Goal: Information Seeking & Learning: Learn about a topic

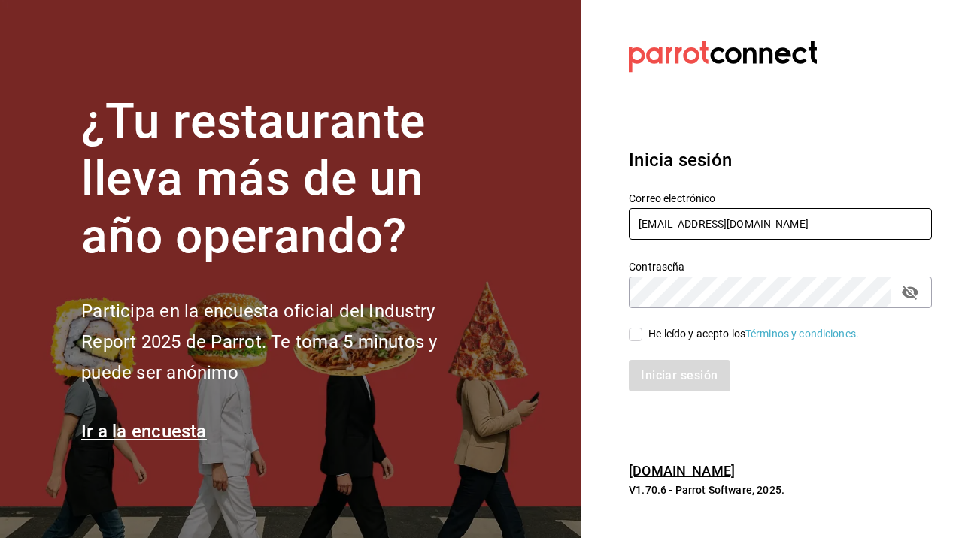
type input "[EMAIL_ADDRESS][DOMAIN_NAME]"
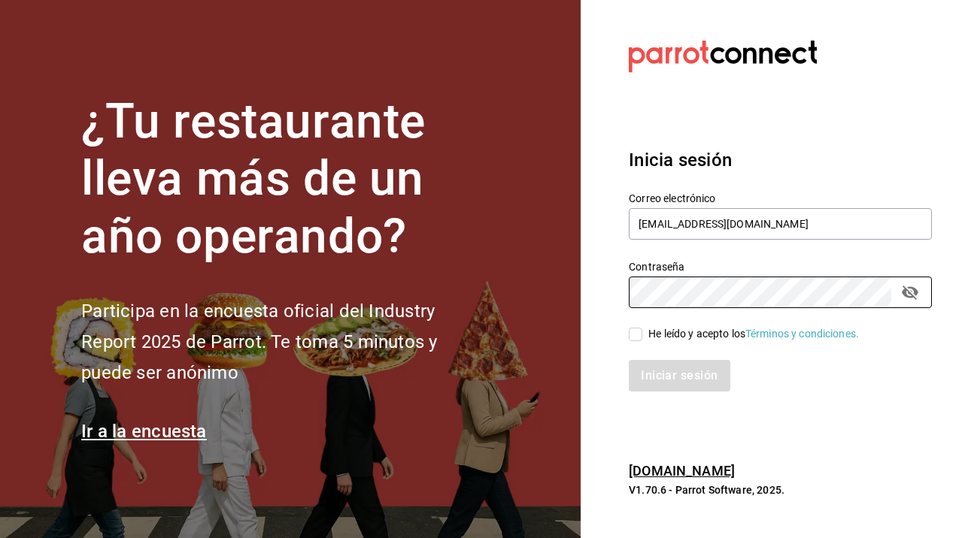
click at [634, 335] on input "He leído y acepto los Términos y condiciones." at bounding box center [636, 335] width 14 height 14
checkbox input "true"
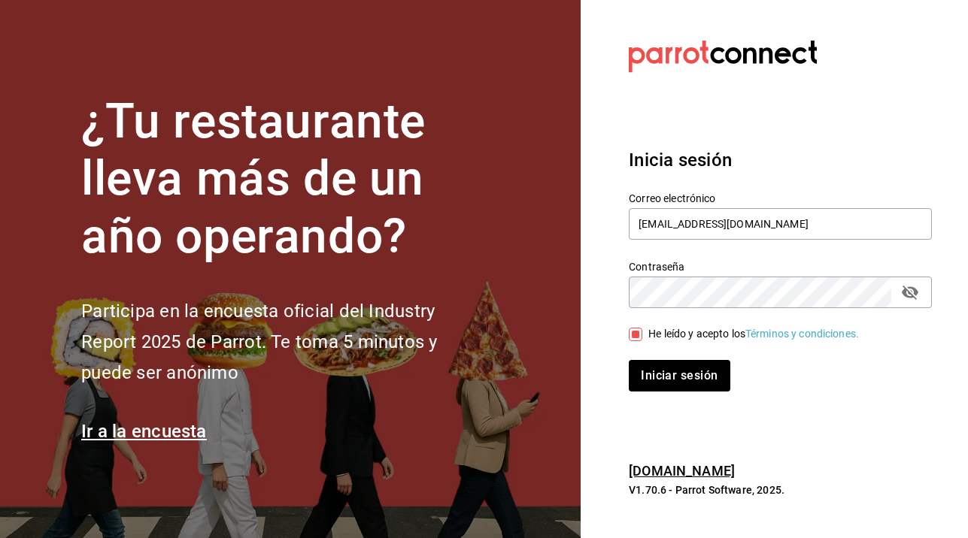
click at [909, 289] on icon "passwordField" at bounding box center [910, 293] width 18 height 18
click at [561, 309] on div "¿Tu restaurante lleva más de un año operando? Participa en la encuesta oficial …" at bounding box center [484, 269] width 968 height 538
click at [889, 368] on div "Iniciar sesión" at bounding box center [780, 376] width 303 height 32
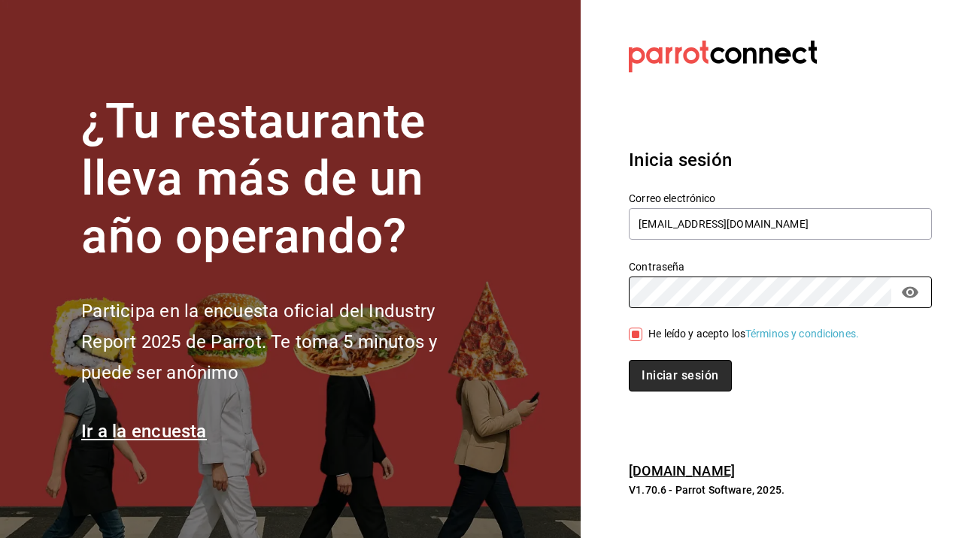
click at [665, 368] on button "Iniciar sesión" at bounding box center [680, 376] width 102 height 32
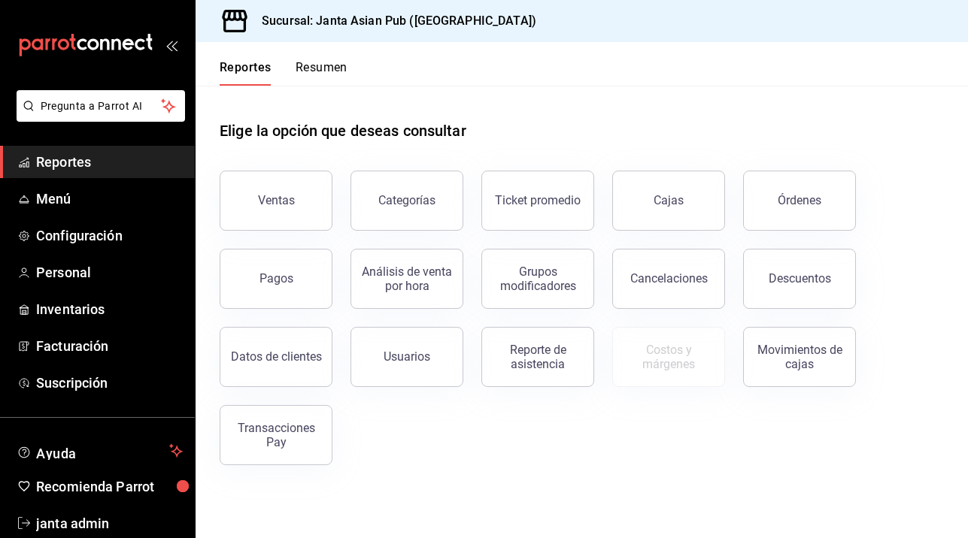
click at [102, 162] on span "Reportes" at bounding box center [109, 162] width 147 height 20
click at [751, 203] on button "Órdenes" at bounding box center [799, 201] width 113 height 60
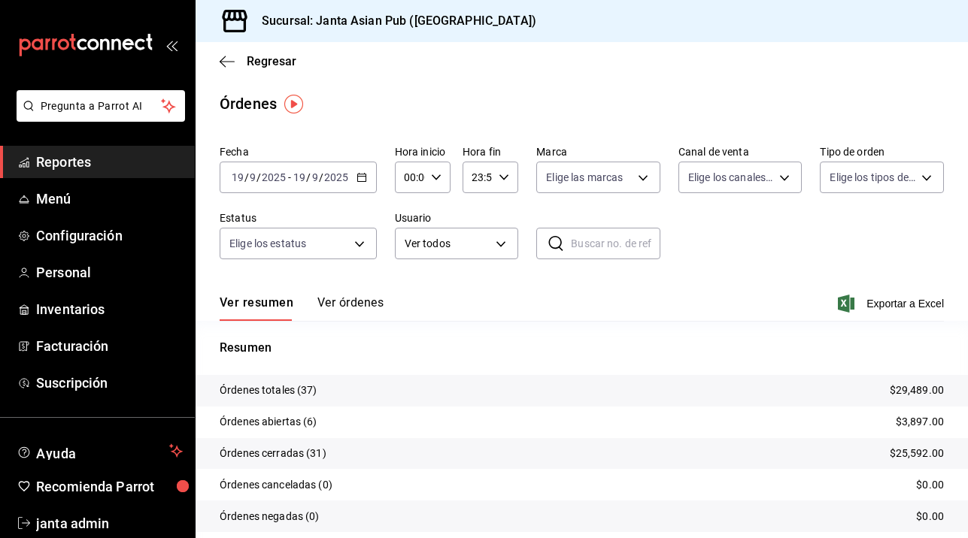
click at [362, 181] on \(Stroke\) "button" at bounding box center [361, 178] width 9 height 8
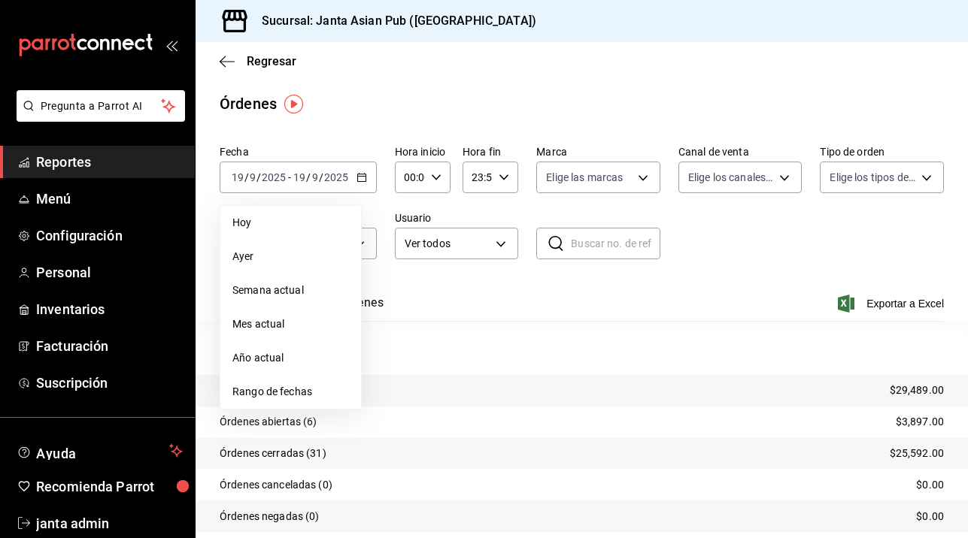
click at [653, 226] on div "Fecha 2025-09-19 19 / 9 / 2025 - 2025-09-19 19 / 9 / 2025 Hoy Ayer Semana actua…" at bounding box center [582, 208] width 724 height 138
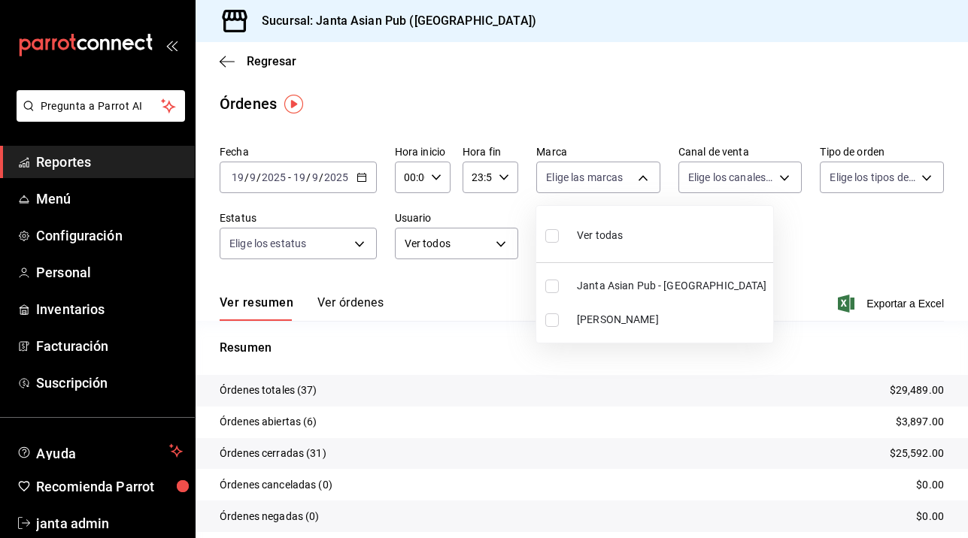
click at [638, 181] on body "Pregunta a Parrot AI Reportes Menú Configuración Personal Inventarios Facturaci…" at bounding box center [484, 269] width 968 height 538
click at [559, 323] on label at bounding box center [555, 321] width 20 height 14
click at [559, 323] on input "checkbox" at bounding box center [552, 321] width 14 height 14
checkbox input "false"
click at [552, 320] on input "checkbox" at bounding box center [552, 321] width 14 height 14
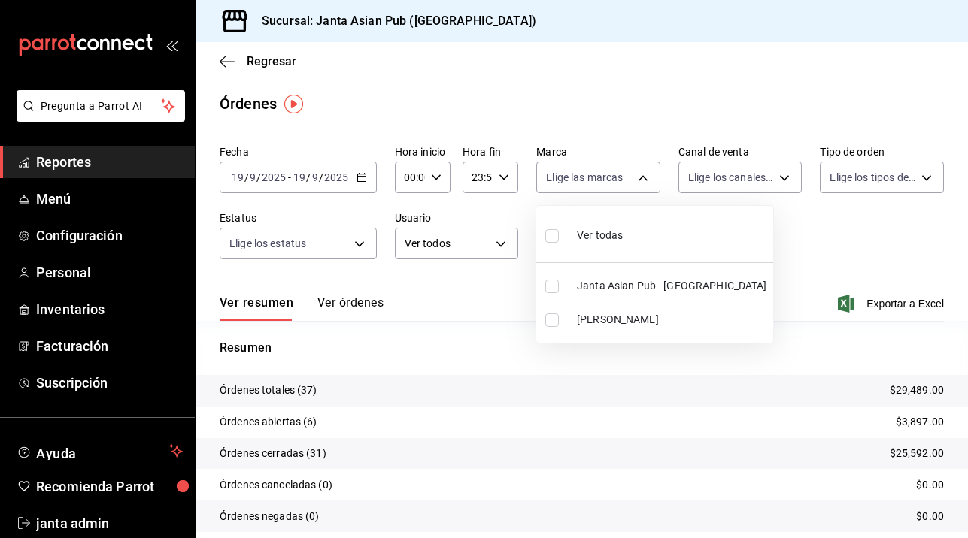
checkbox input "true"
type input "be46397b-311f-4062-b626-5c189c252b46"
click at [737, 233] on div at bounding box center [484, 269] width 968 height 538
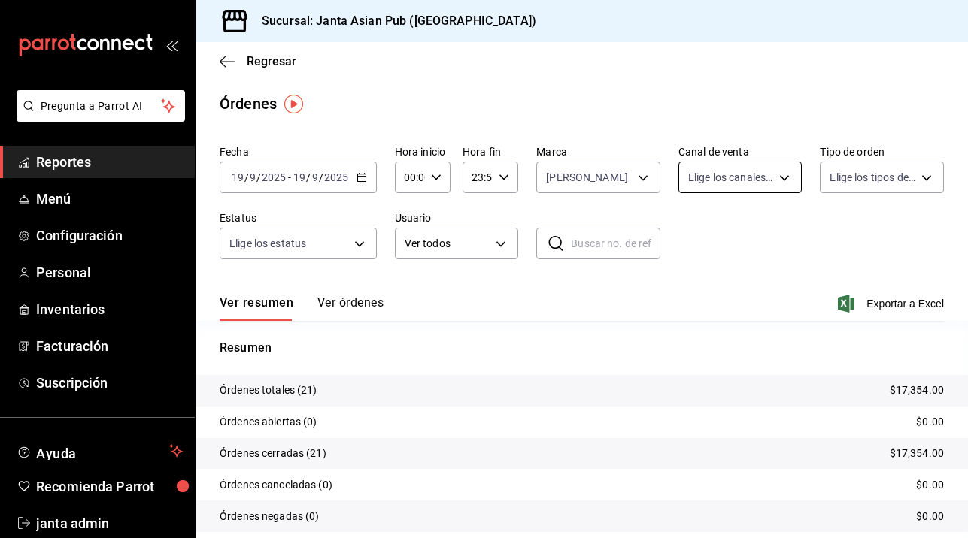
click at [780, 177] on body "Pregunta a Parrot AI Reportes Menú Configuración Personal Inventarios Facturaci…" at bounding box center [484, 269] width 968 height 538
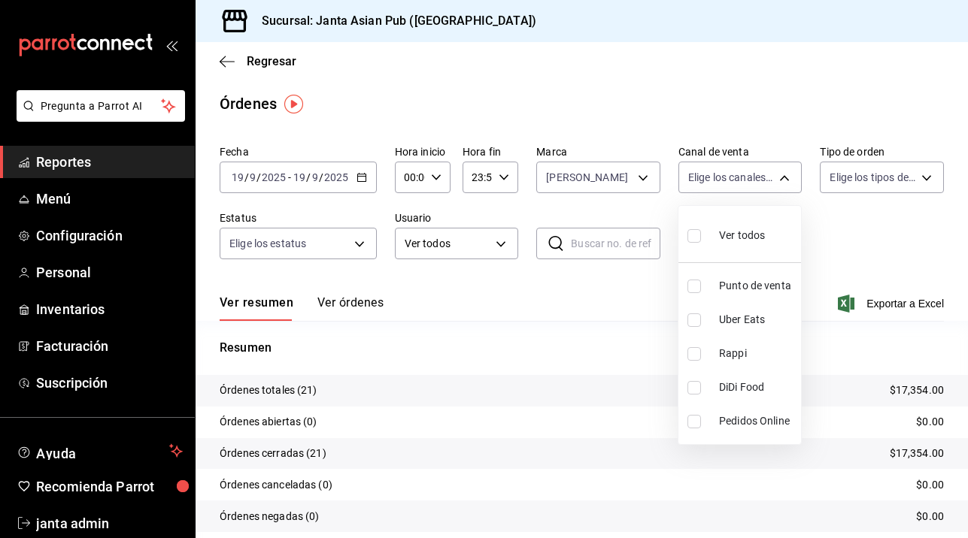
click at [688, 234] on input "checkbox" at bounding box center [694, 236] width 14 height 14
checkbox input "true"
type input "PARROT,UBER_EATS,RAPPI,DIDI_FOOD,ONLINE"
checkbox input "true"
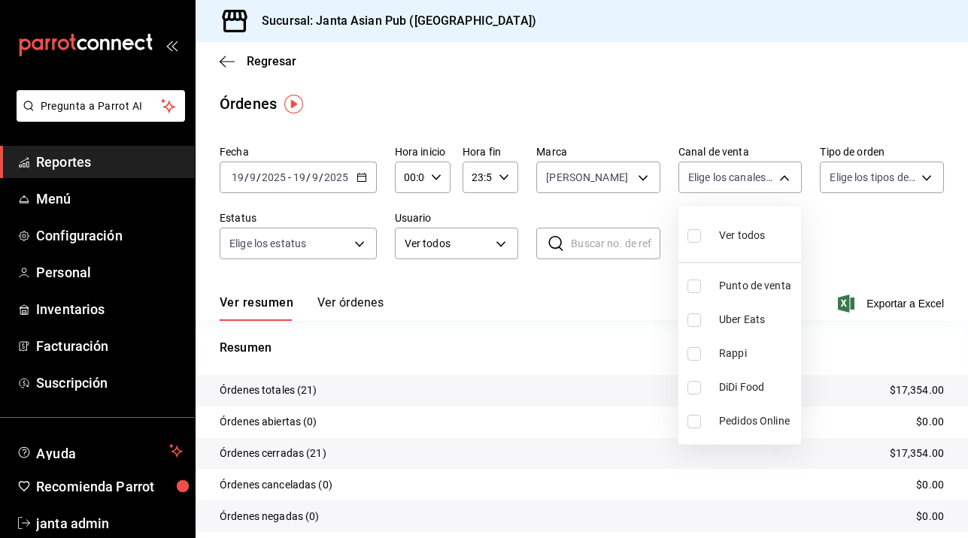
checkbox input "true"
click at [926, 185] on div at bounding box center [484, 269] width 968 height 538
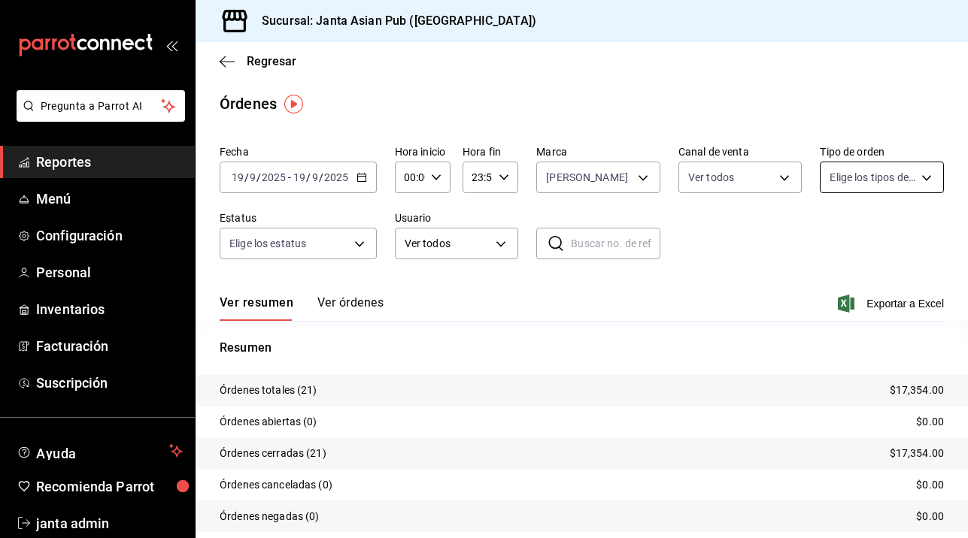
click at [926, 172] on body "Pregunta a Parrot AI Reportes Menú Configuración Personal Inventarios Facturaci…" at bounding box center [484, 269] width 968 height 538
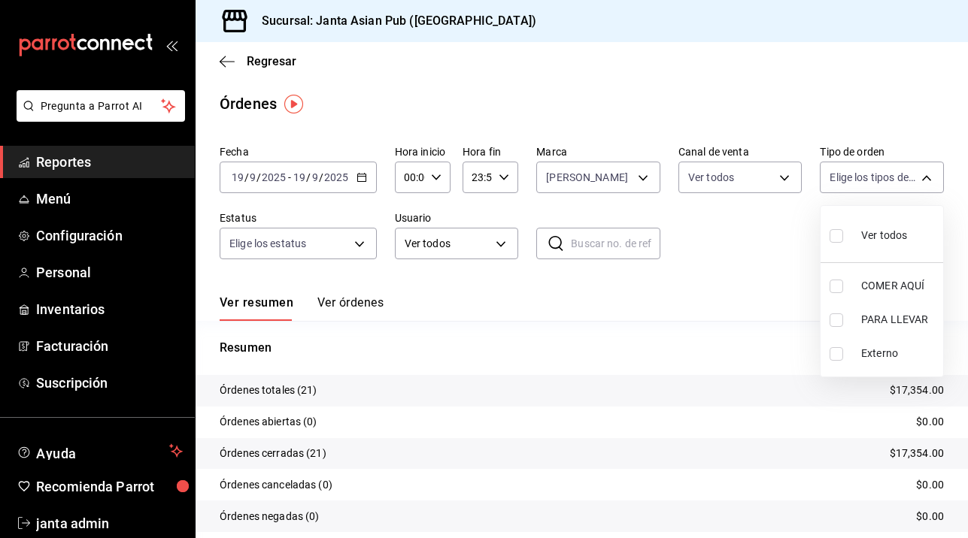
click at [836, 236] on input "checkbox" at bounding box center [836, 236] width 14 height 14
checkbox input "true"
type input "cecbe1d2-0685-4b91-9b18-30ed67a7ce8a,c7915639-2b54-4f57-83bf-29acfaaa6073,EXTER…"
checkbox input "true"
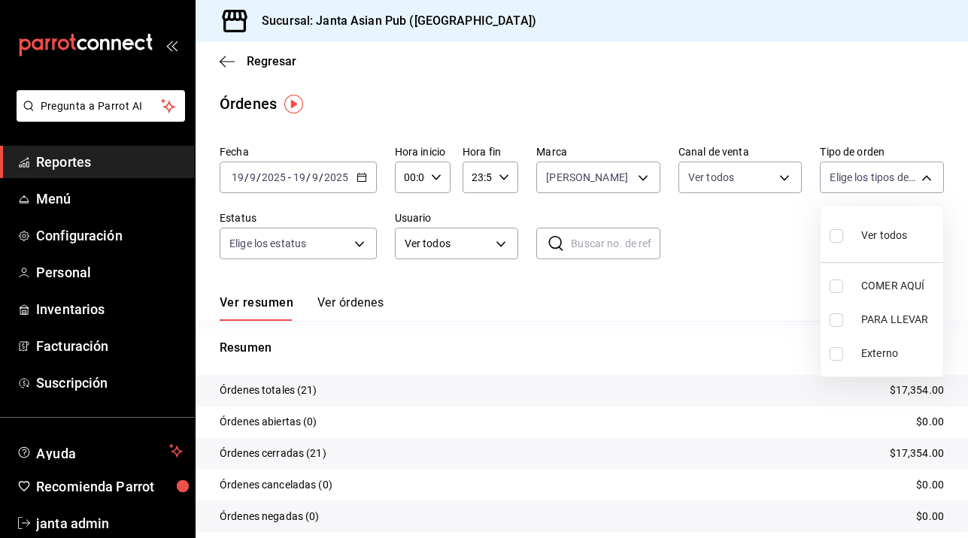
checkbox input "true"
click at [355, 247] on div at bounding box center [484, 269] width 968 height 538
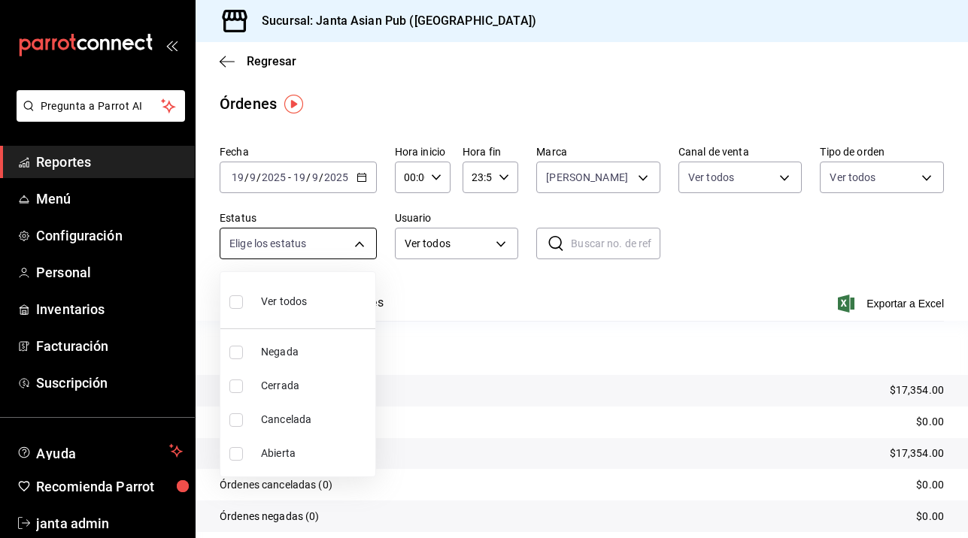
click at [360, 244] on body "Pregunta a Parrot AI Reportes Menú Configuración Personal Inventarios Facturaci…" at bounding box center [484, 269] width 968 height 538
click at [236, 304] on input "checkbox" at bounding box center [236, 303] width 14 height 14
checkbox input "true"
type input "DENIED,FINISHED,CANCELED,OPEN"
checkbox input "true"
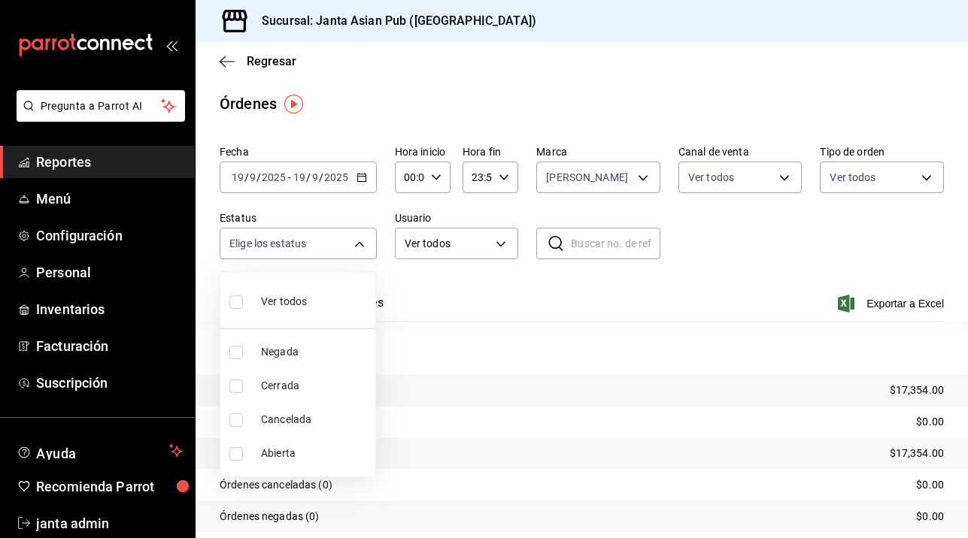
checkbox input "true"
click at [599, 296] on div at bounding box center [484, 269] width 968 height 538
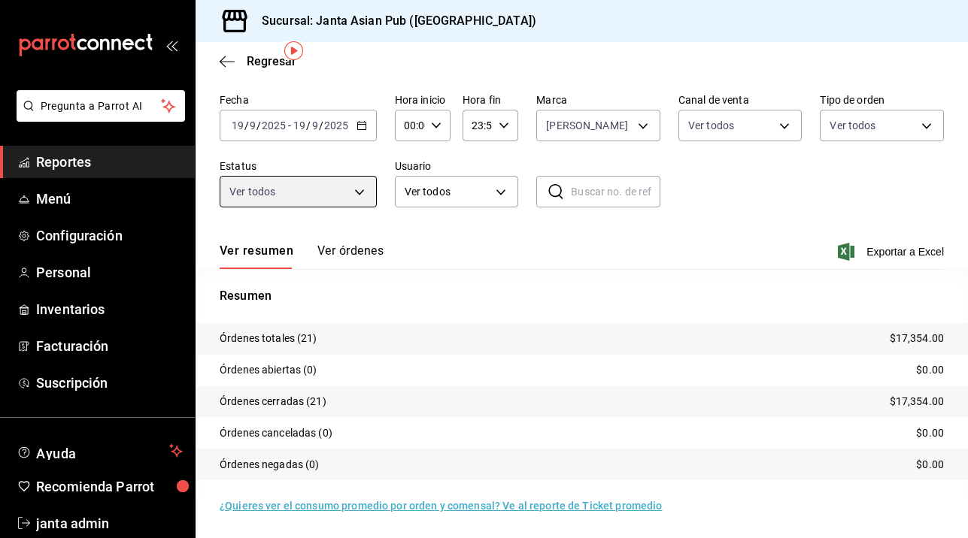
scroll to position [52, 0]
click at [268, 63] on span "Regresar" at bounding box center [272, 61] width 50 height 14
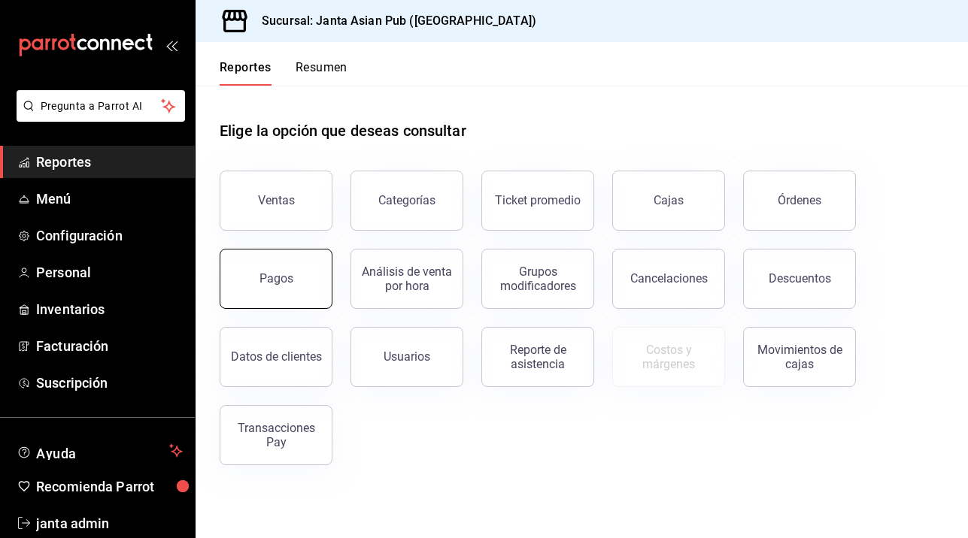
click at [245, 271] on button "Pagos" at bounding box center [276, 279] width 113 height 60
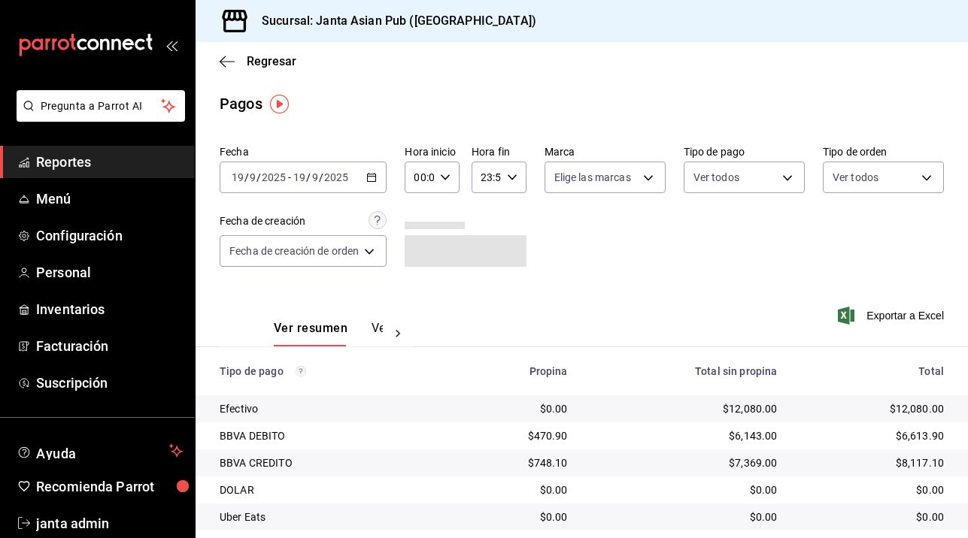
click at [374, 180] on icon "button" at bounding box center [371, 177] width 11 height 11
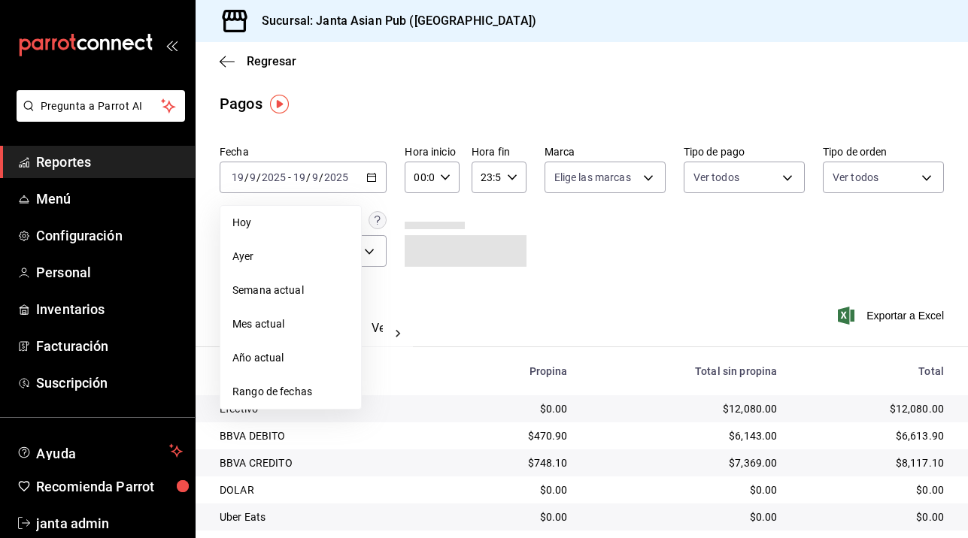
click at [570, 251] on div "Fecha 2025-09-19 19 / 9 / 2025 - 2025-09-19 19 / 9 / 2025 Hoy Ayer Semana actua…" at bounding box center [582, 212] width 724 height 146
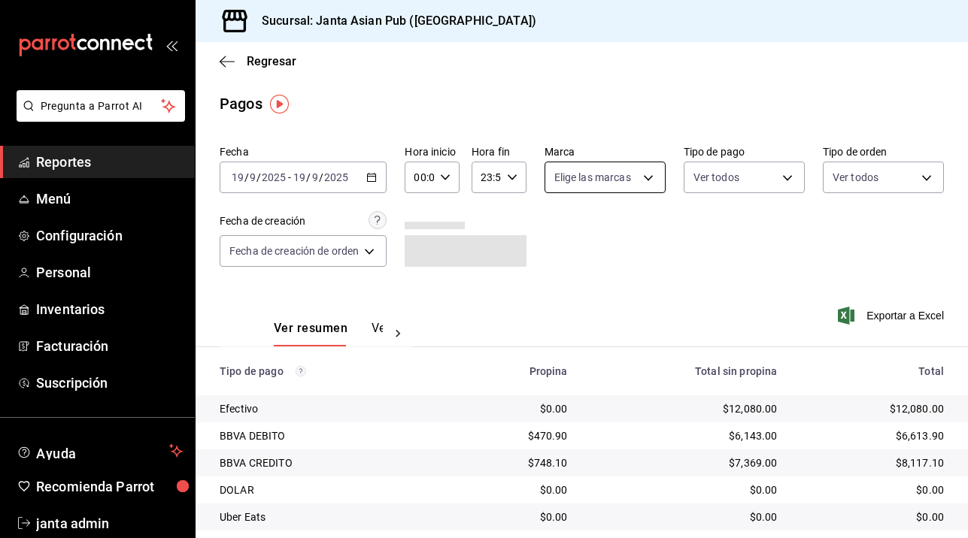
click at [654, 185] on body "Pregunta a Parrot AI Reportes Menú Configuración Personal Inventarios Facturaci…" at bounding box center [484, 269] width 968 height 538
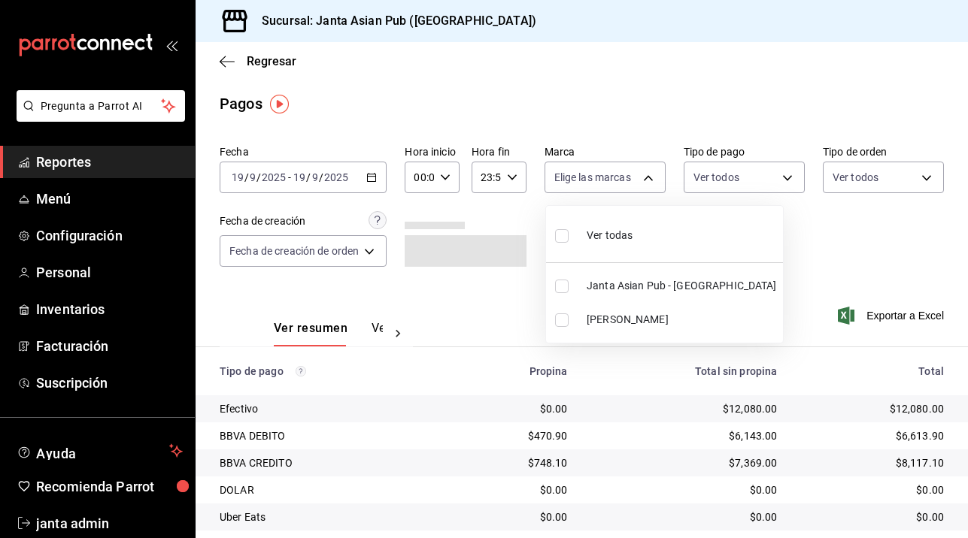
click at [563, 319] on input "checkbox" at bounding box center [562, 321] width 14 height 14
checkbox input "true"
type input "be46397b-311f-4062-b626-5c189c252b46"
click at [785, 181] on div at bounding box center [484, 269] width 968 height 538
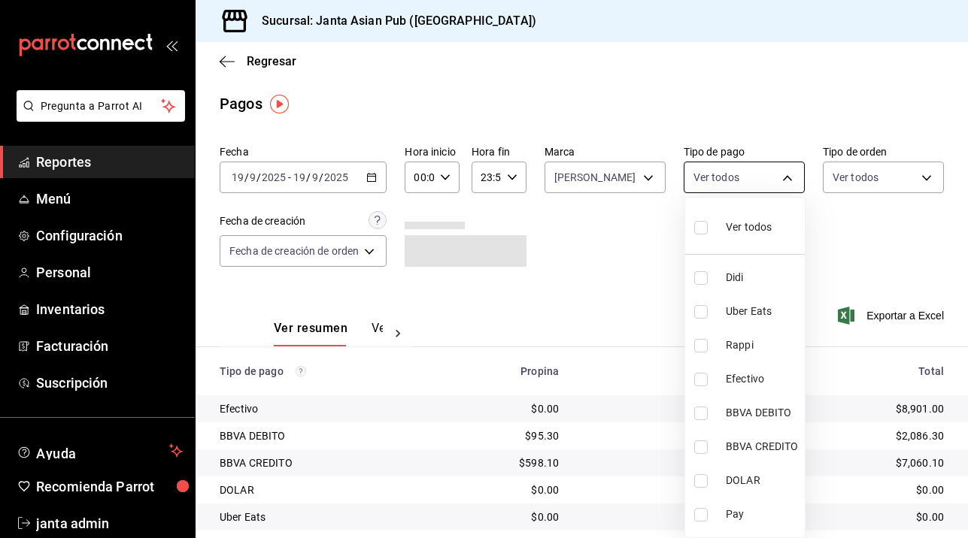
click at [786, 178] on body "Pregunta a Parrot AI Reportes Menú Configuración Personal Inventarios Facturaci…" at bounding box center [484, 269] width 968 height 538
click at [703, 225] on input "checkbox" at bounding box center [701, 228] width 14 height 14
checkbox input "true"
type input "b0e7d0ea-07a7-42e7-ac8d-3a75448cedc8,2585e2d5-3b1c-41dc-91be-ace4fd3f126e,8b514…"
checkbox input "true"
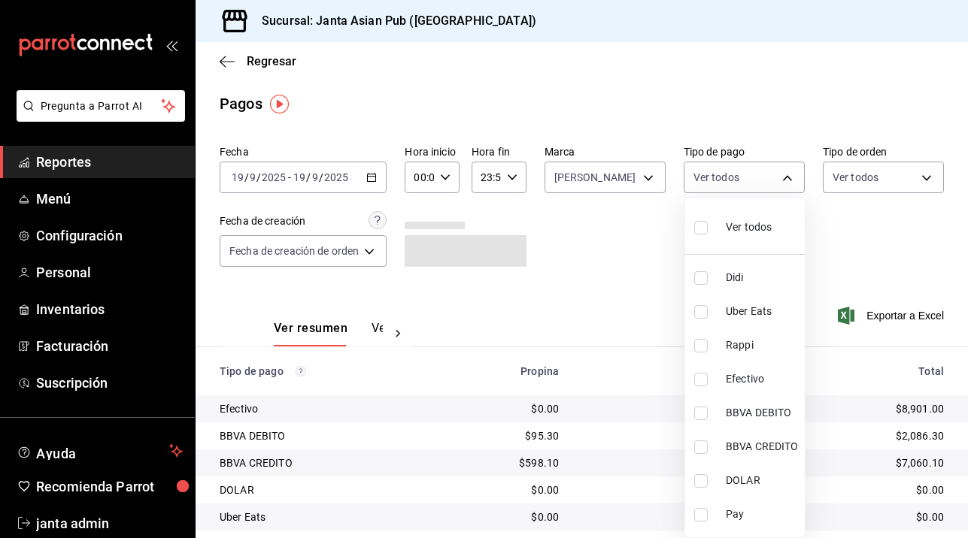
checkbox input "true"
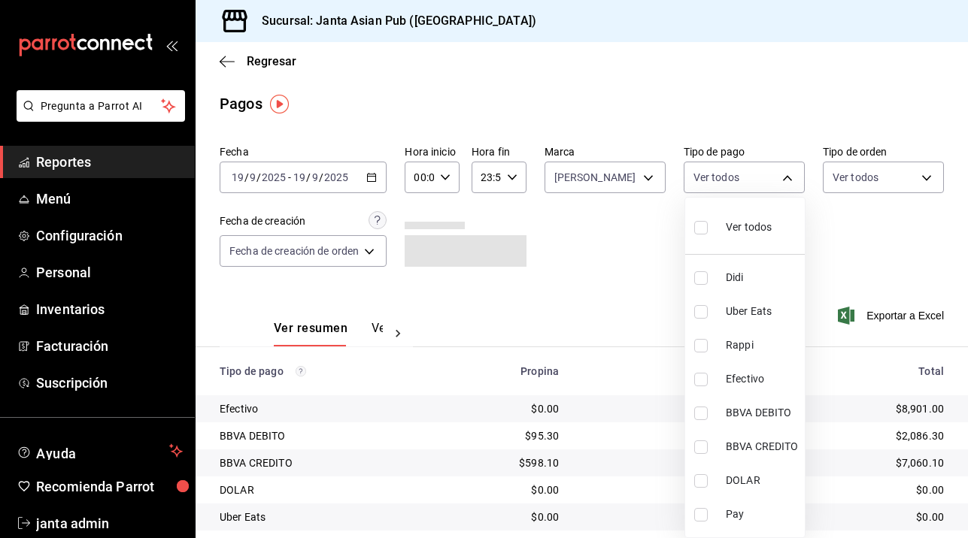
checkbox input "true"
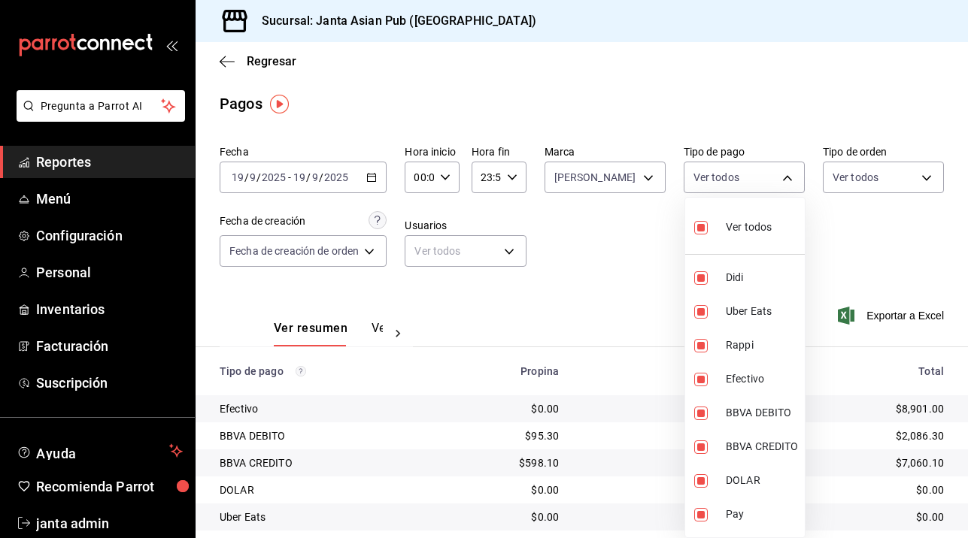
click at [930, 178] on div at bounding box center [484, 269] width 968 height 538
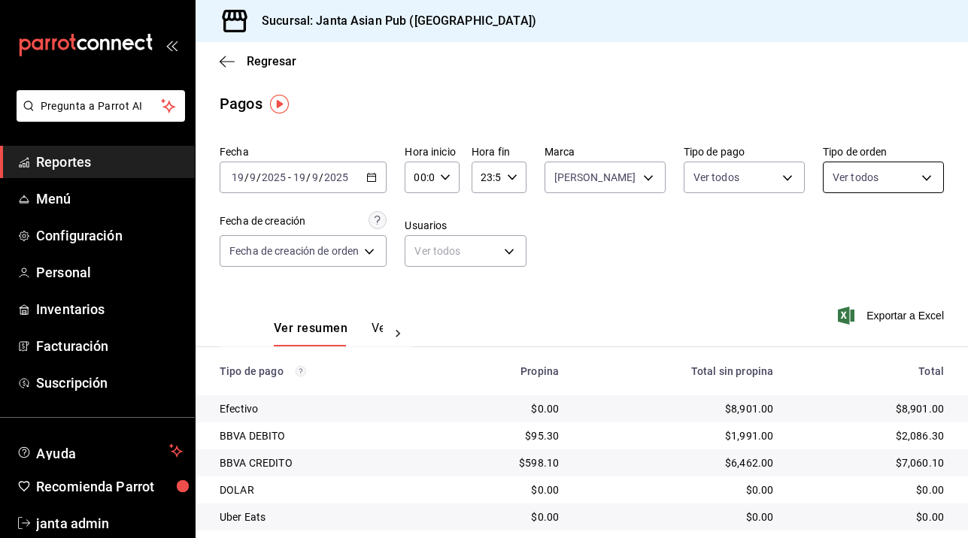
click at [926, 180] on body "Pregunta a Parrot AI Reportes Menú Configuración Personal Inventarios Facturaci…" at bounding box center [484, 269] width 968 height 538
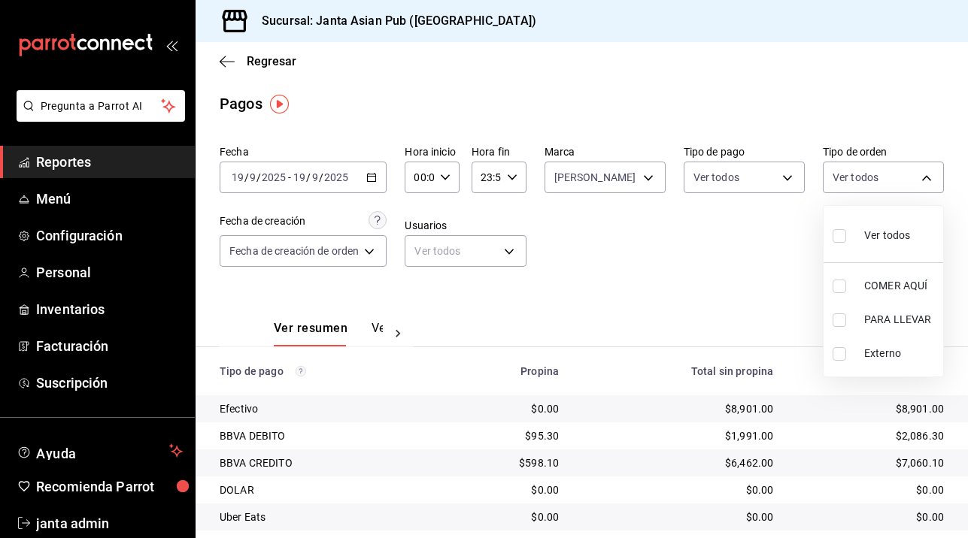
click at [843, 235] on input "checkbox" at bounding box center [839, 236] width 14 height 14
checkbox input "true"
type input "cecbe1d2-0685-4b91-9b18-30ed67a7ce8a,c7915639-2b54-4f57-83bf-29acfaaa6073,EXTER…"
checkbox input "true"
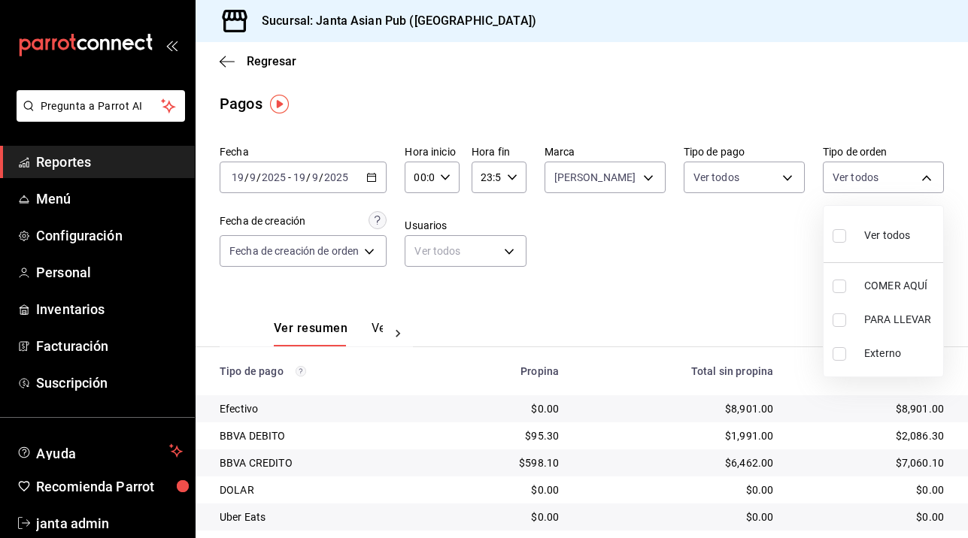
checkbox input "true"
click at [374, 253] on div at bounding box center [484, 269] width 968 height 538
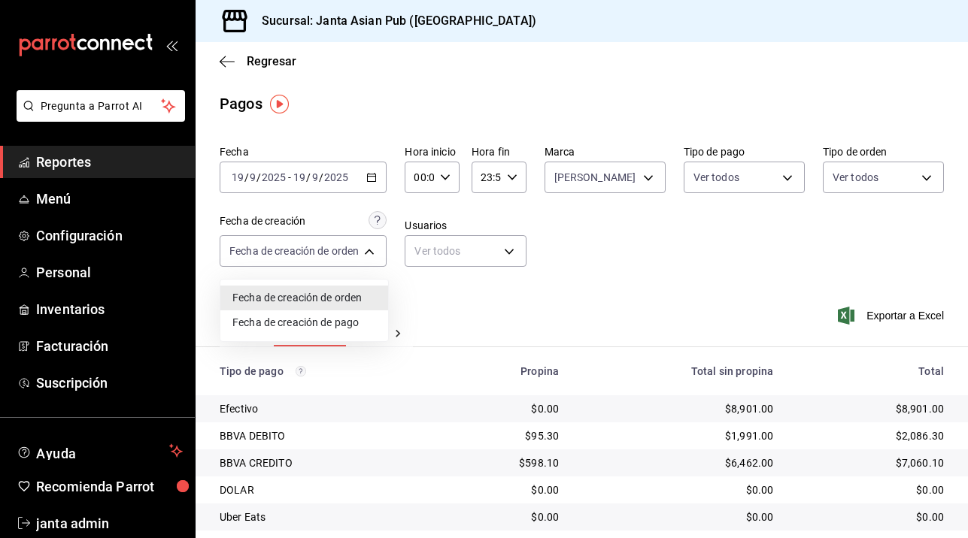
click at [374, 253] on body "Pregunta a Parrot AI Reportes Menú Configuración Personal Inventarios Facturaci…" at bounding box center [484, 269] width 968 height 538
click at [374, 253] on div at bounding box center [484, 269] width 968 height 538
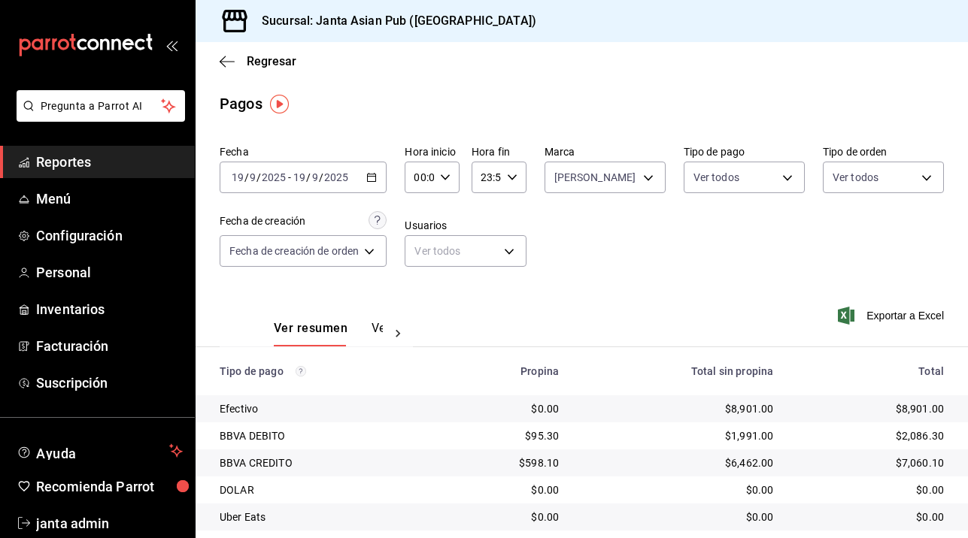
click at [575, 290] on div "Ver resumen Ver pagos Exportar a Excel" at bounding box center [582, 325] width 772 height 80
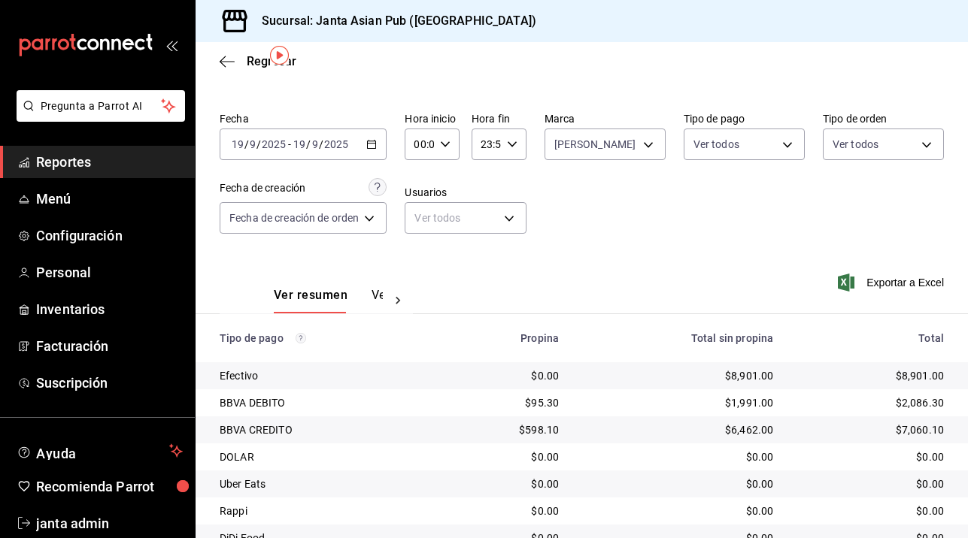
scroll to position [32, 0]
click at [395, 302] on icon at bounding box center [397, 302] width 15 height 15
click at [339, 299] on button "Ver pagos" at bounding box center [354, 303] width 56 height 26
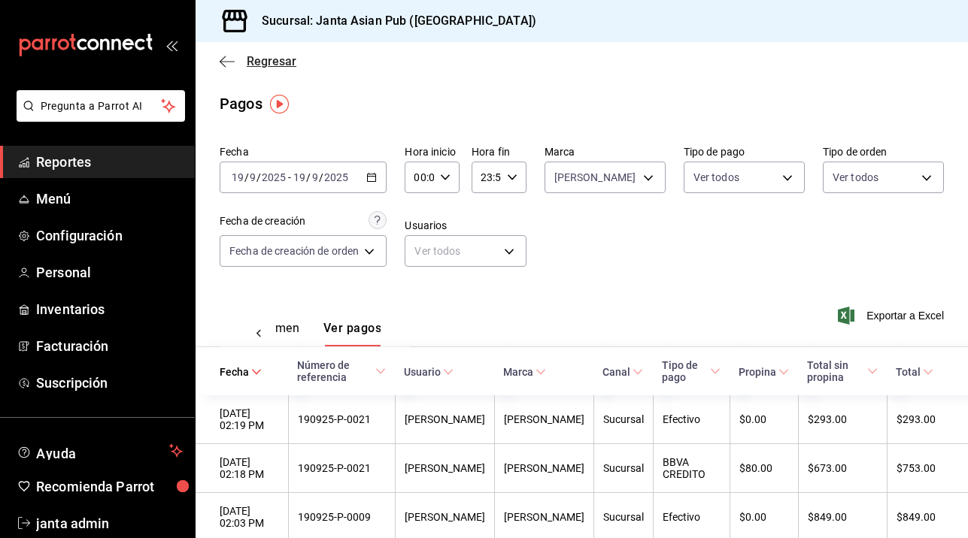
click at [259, 59] on span "Regresar" at bounding box center [272, 61] width 50 height 14
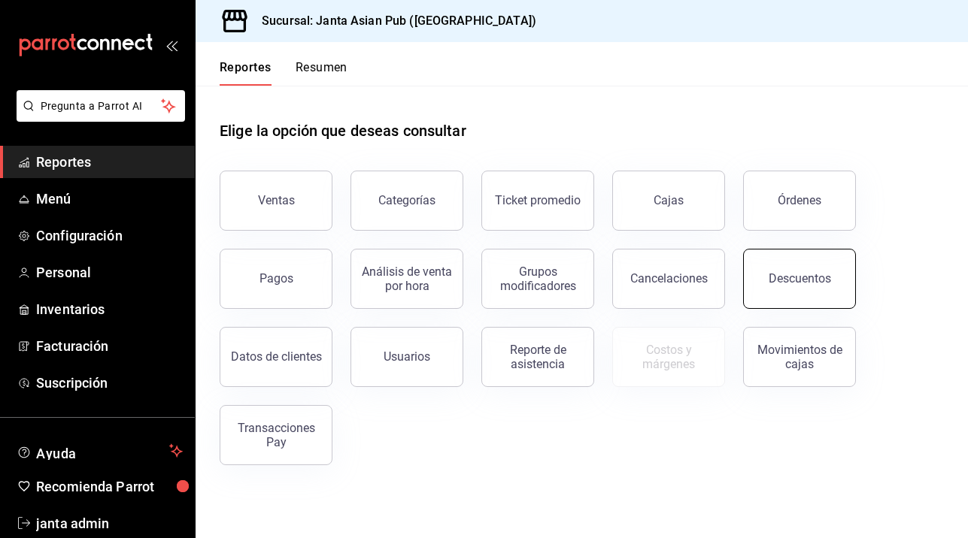
click at [790, 279] on div "Descuentos" at bounding box center [800, 278] width 62 height 14
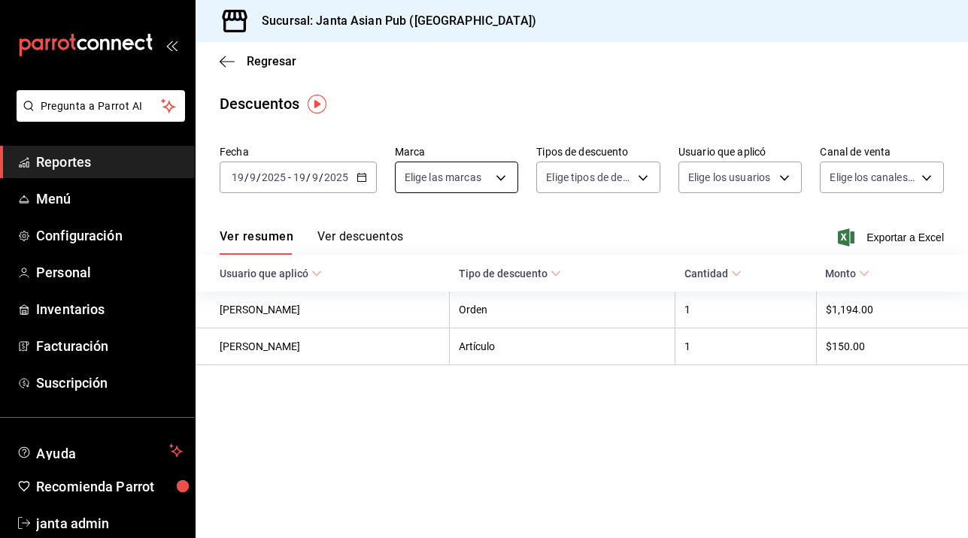
click at [493, 183] on body "Pregunta a Parrot AI Reportes Menú Configuración Personal Inventarios Facturaci…" at bounding box center [484, 269] width 968 height 538
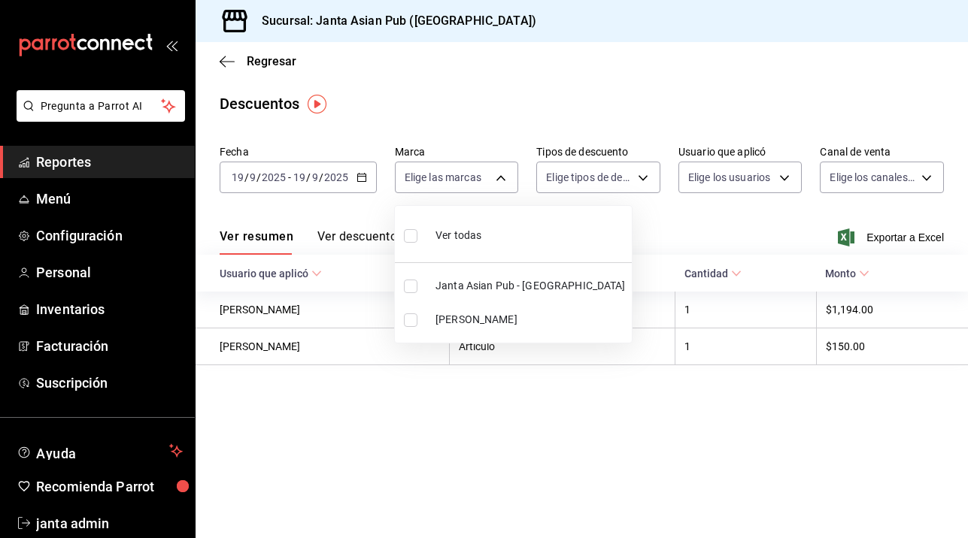
click at [407, 325] on input "checkbox" at bounding box center [411, 321] width 14 height 14
checkbox input "true"
type input "be46397b-311f-4062-b626-5c189c252b46"
click at [644, 174] on div at bounding box center [484, 269] width 968 height 538
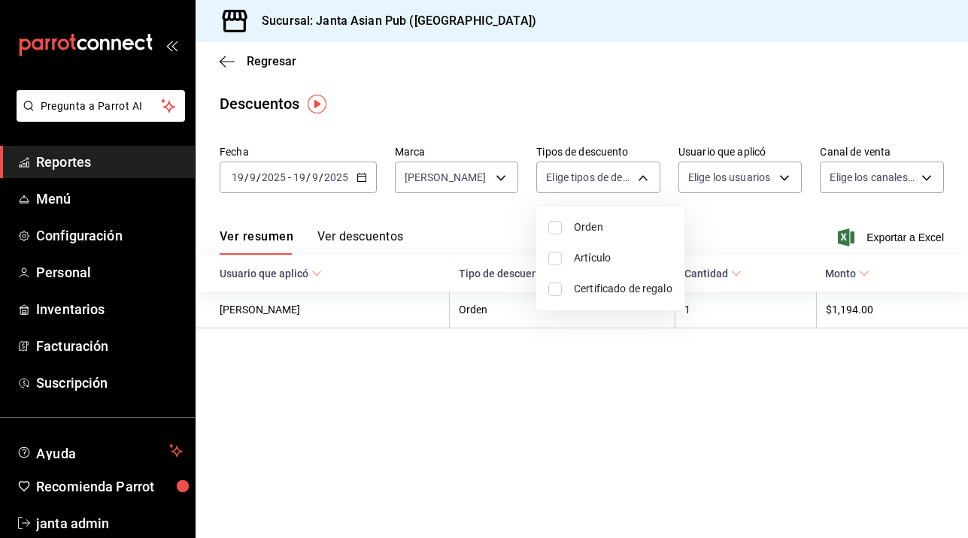
click at [644, 176] on body "Pregunta a Parrot AI Reportes Menú Configuración Personal Inventarios Facturaci…" at bounding box center [484, 269] width 968 height 538
click at [560, 229] on input "checkbox" at bounding box center [555, 228] width 14 height 14
checkbox input "true"
type input "ORDER"
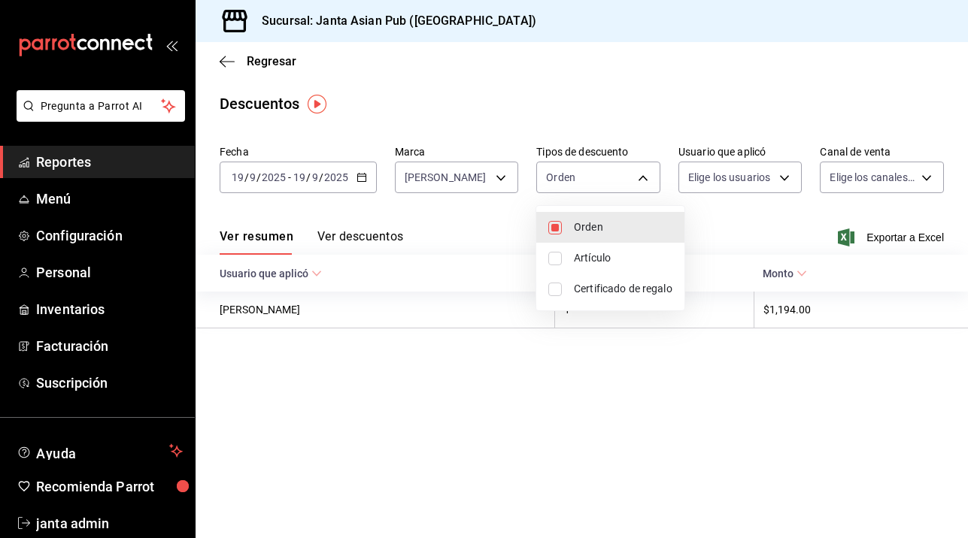
click at [560, 261] on input "checkbox" at bounding box center [555, 259] width 14 height 14
checkbox input "true"
type input "ORDER,ORDER_ITEM"
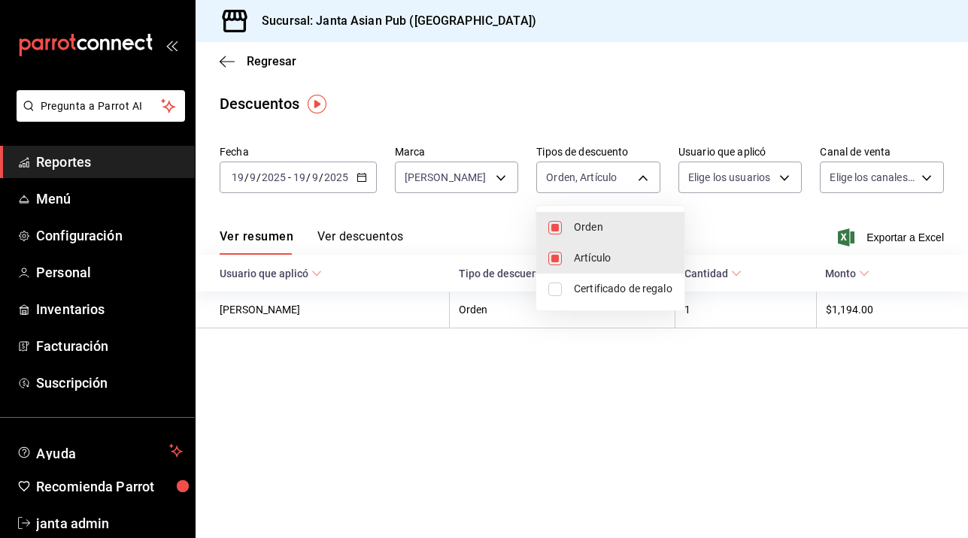
click at [560, 287] on input "checkbox" at bounding box center [555, 290] width 14 height 14
checkbox input "true"
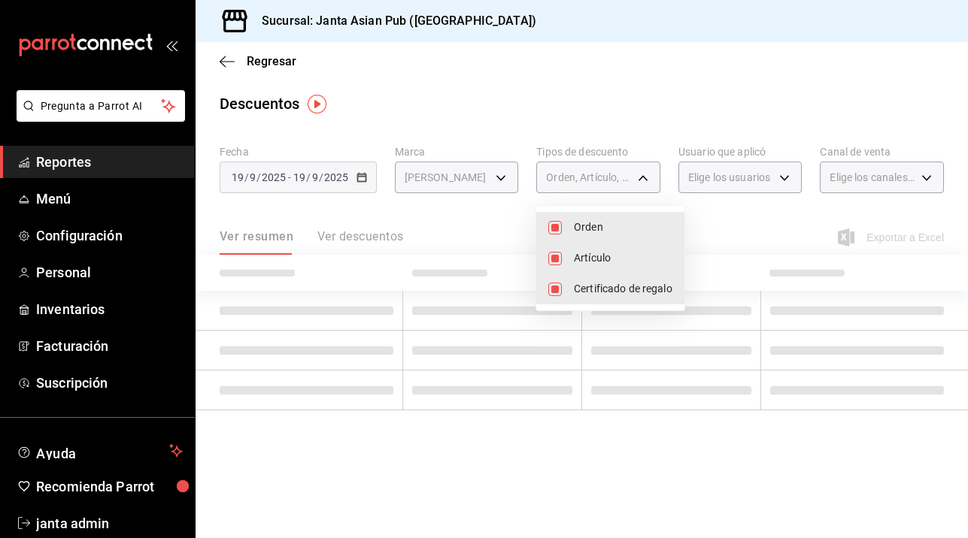
type input "ORDER,ORDER_ITEM,CARD_REWARD"
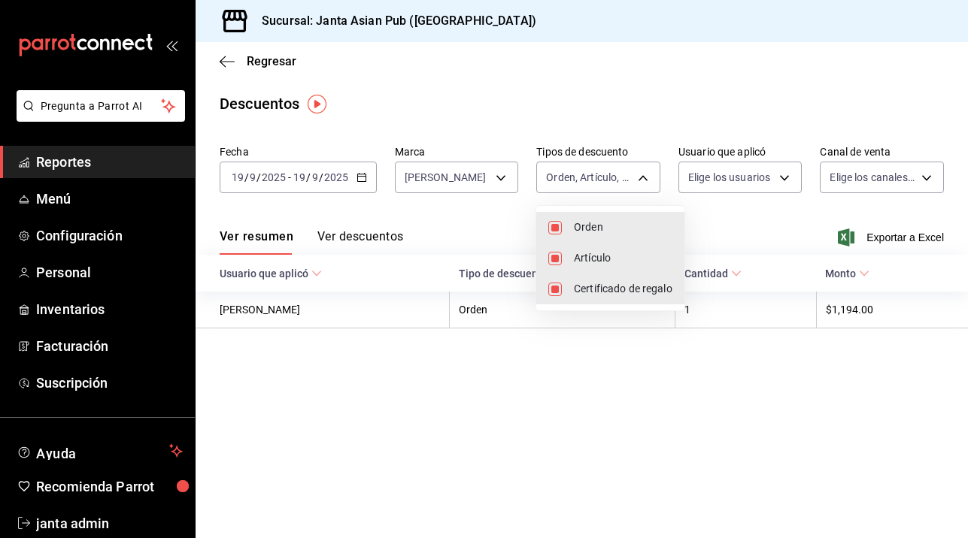
click at [751, 202] on div at bounding box center [484, 269] width 968 height 538
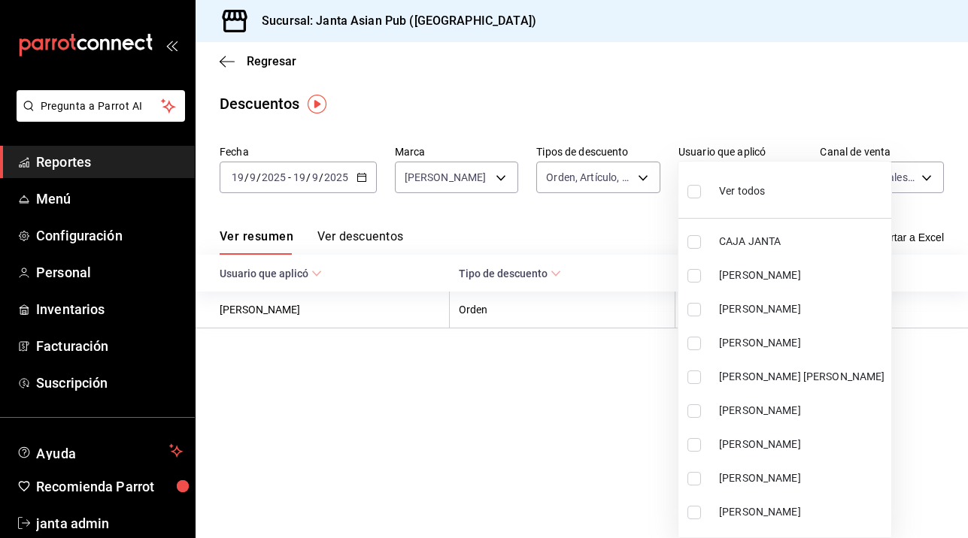
click at [785, 181] on body "Pregunta a Parrot AI Reportes Menú Configuración Personal Inventarios Facturaci…" at bounding box center [484, 269] width 968 height 538
click at [702, 190] on label at bounding box center [697, 191] width 20 height 22
click at [701, 190] on input "checkbox" at bounding box center [694, 192] width 14 height 14
checkbox input "false"
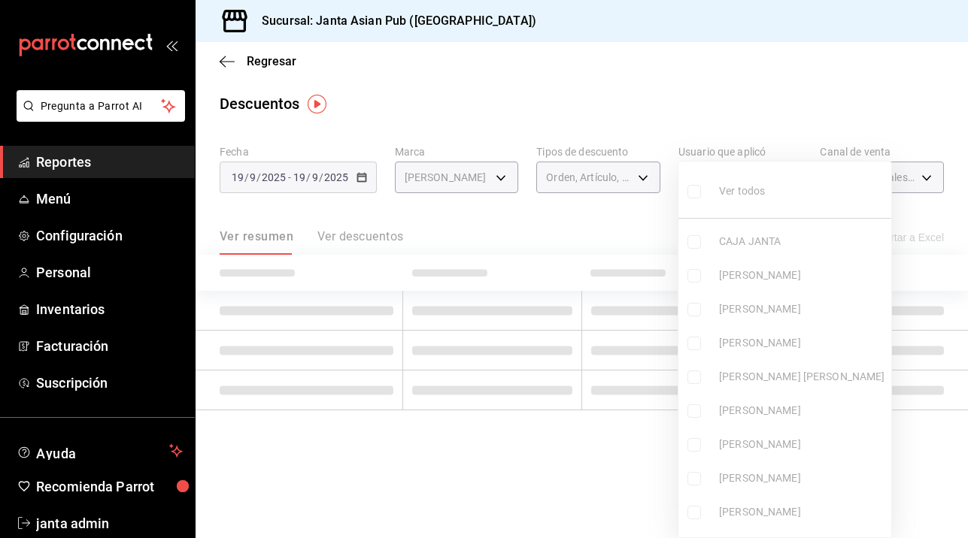
checkbox input "false"
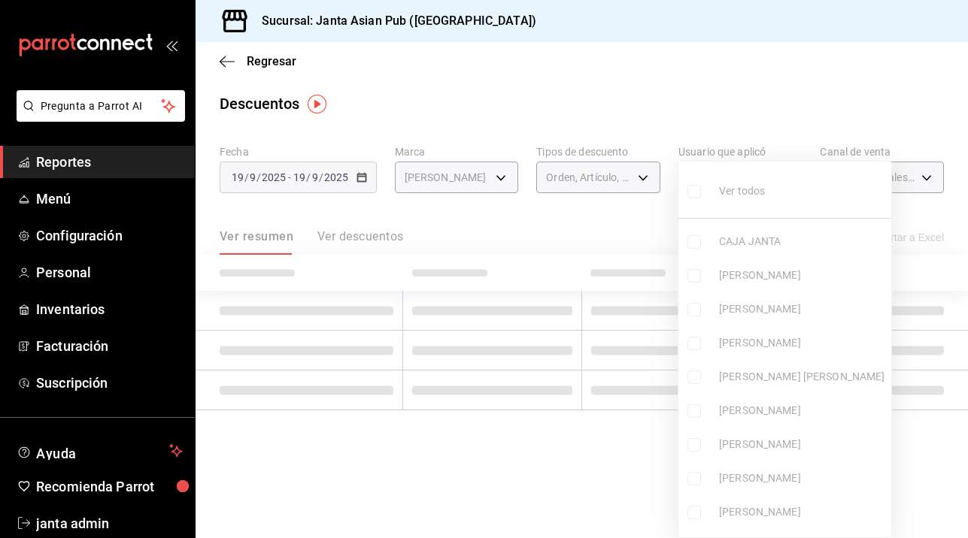
checkbox input "false"
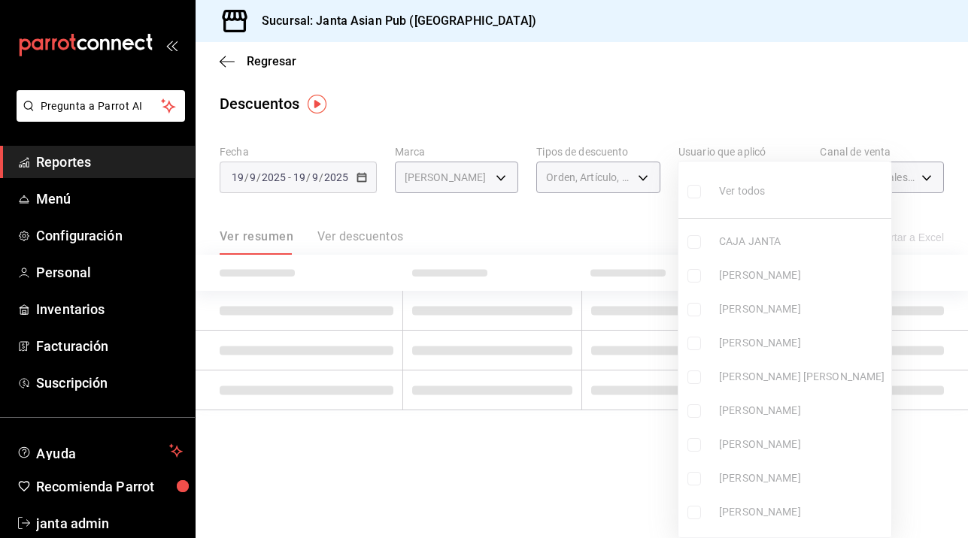
checkbox input "false"
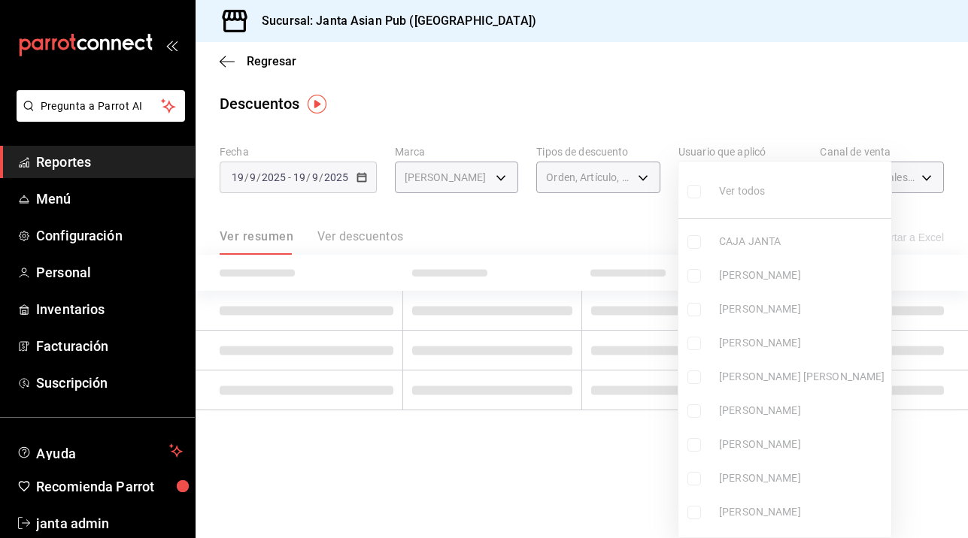
checkbox input "false"
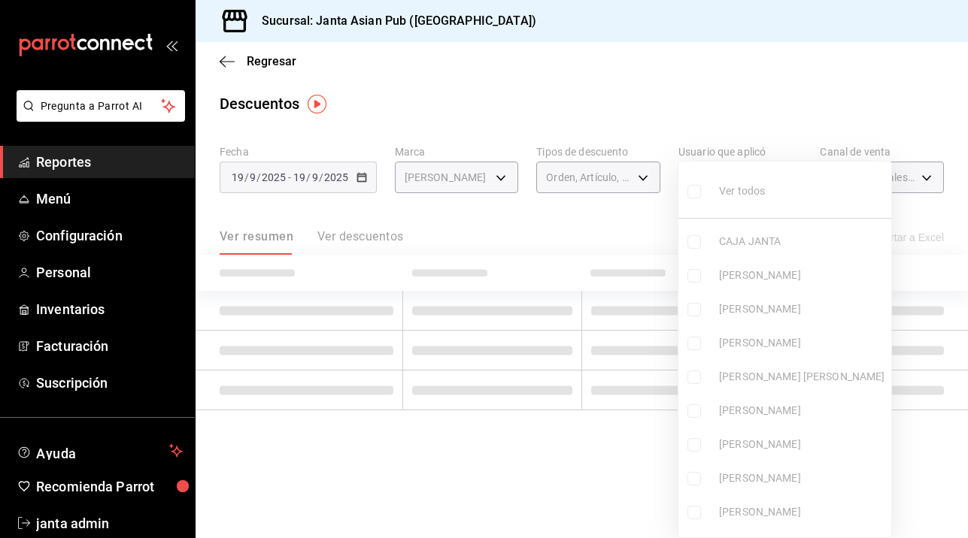
checkbox input "false"
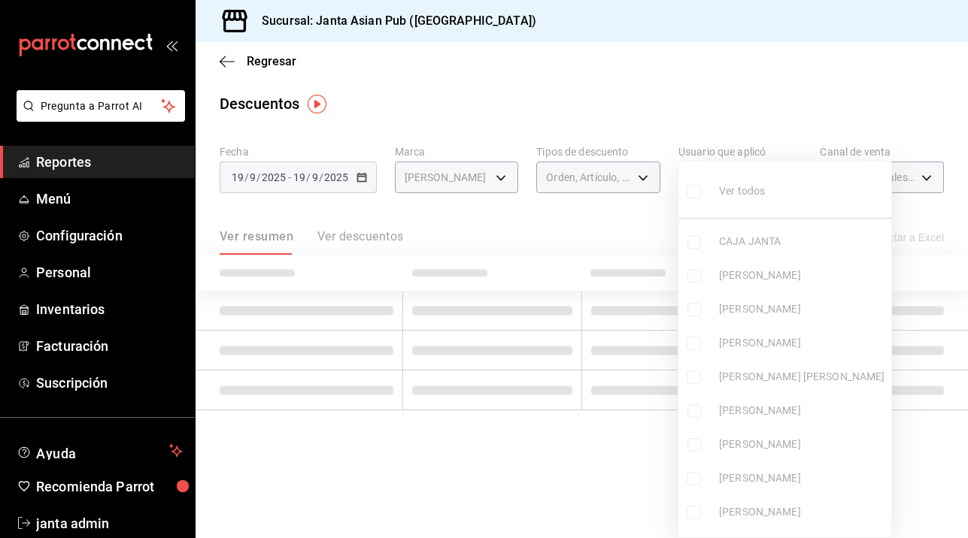
checkbox input "false"
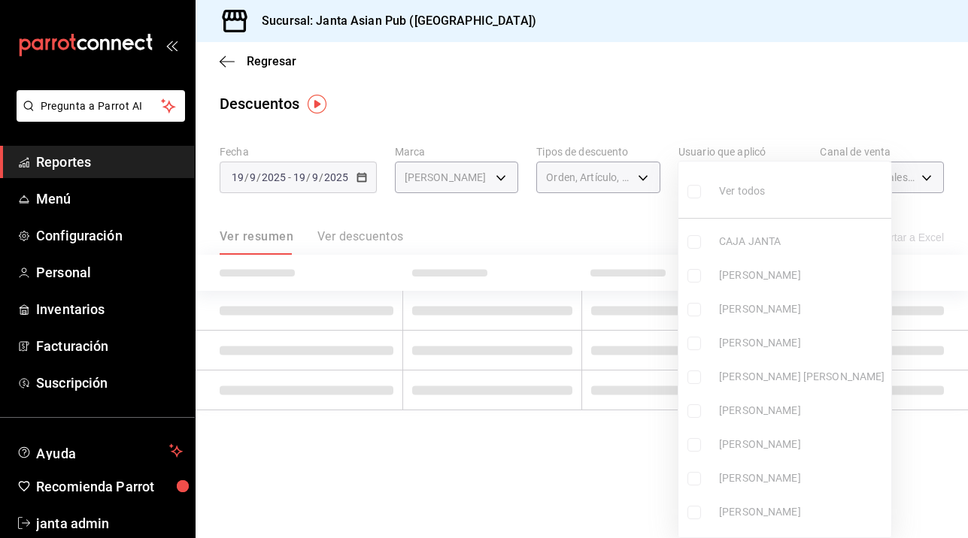
checkbox input "false"
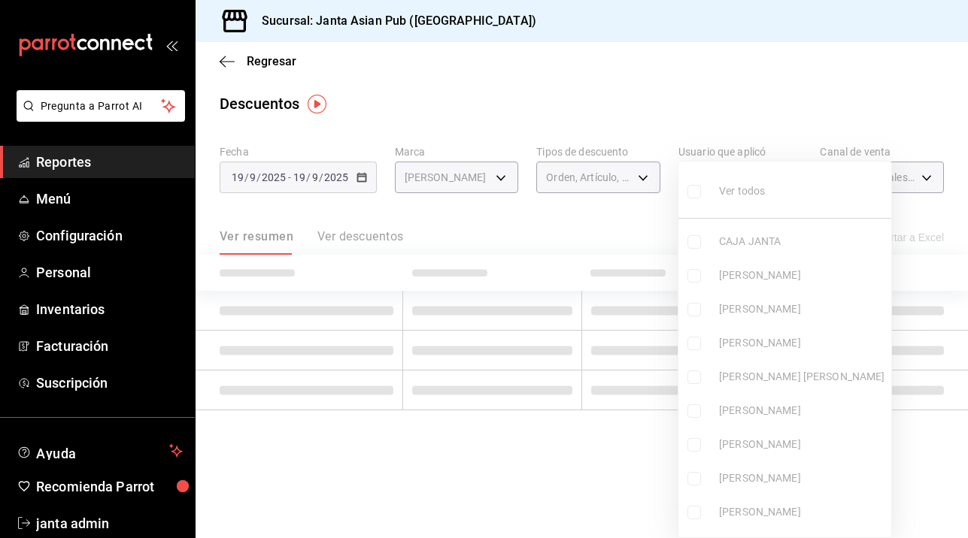
checkbox input "false"
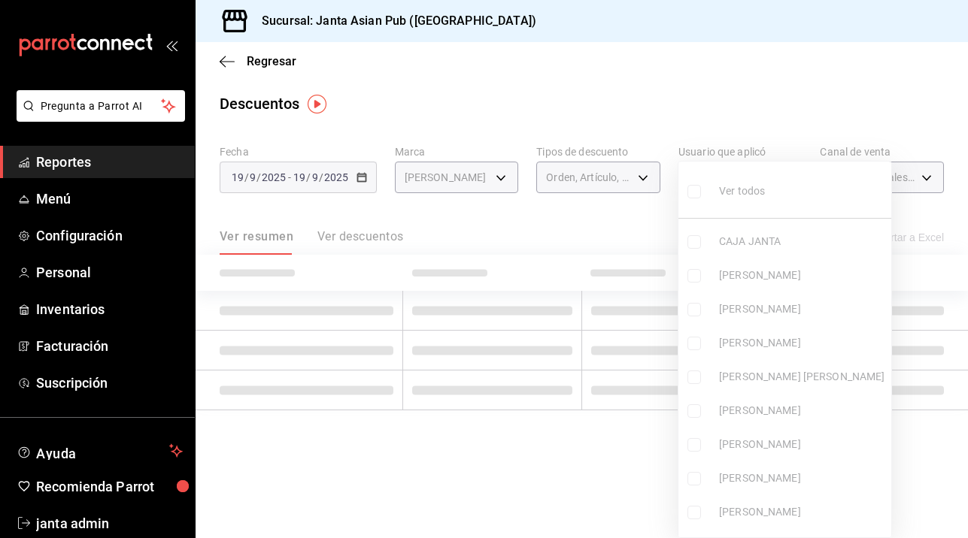
checkbox input "false"
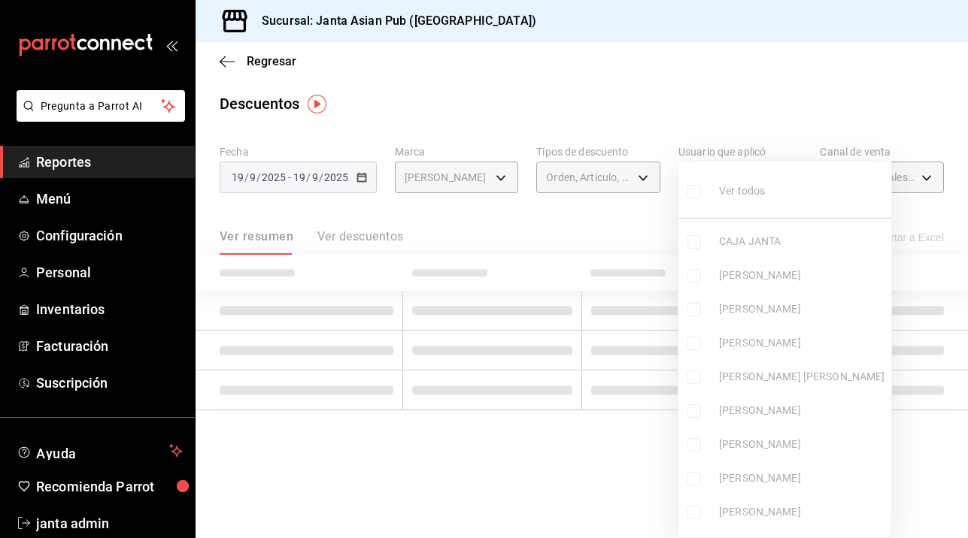
checkbox input "false"
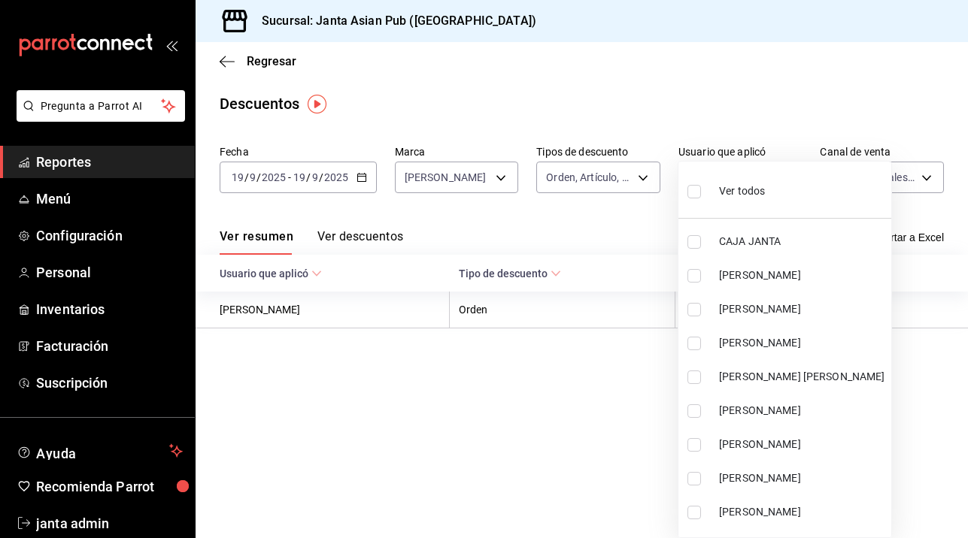
click at [688, 188] on input "checkbox" at bounding box center [694, 192] width 14 height 14
checkbox input "true"
type input "dec6c1df-0536-452e-a3b5-3df96a83957b,42d2dfbf-7daa-46ef-93e2-0dad35230b75,1463a…"
checkbox input "true"
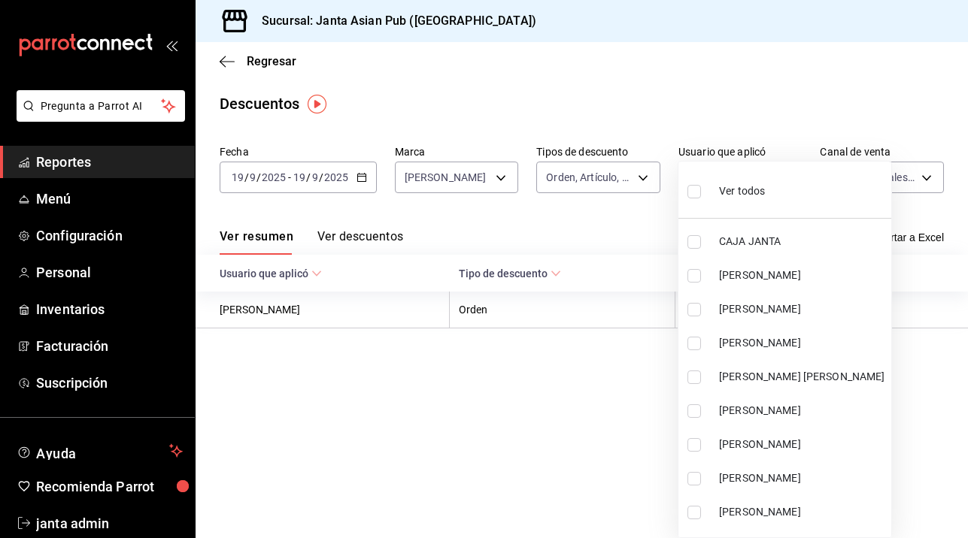
checkbox input "true"
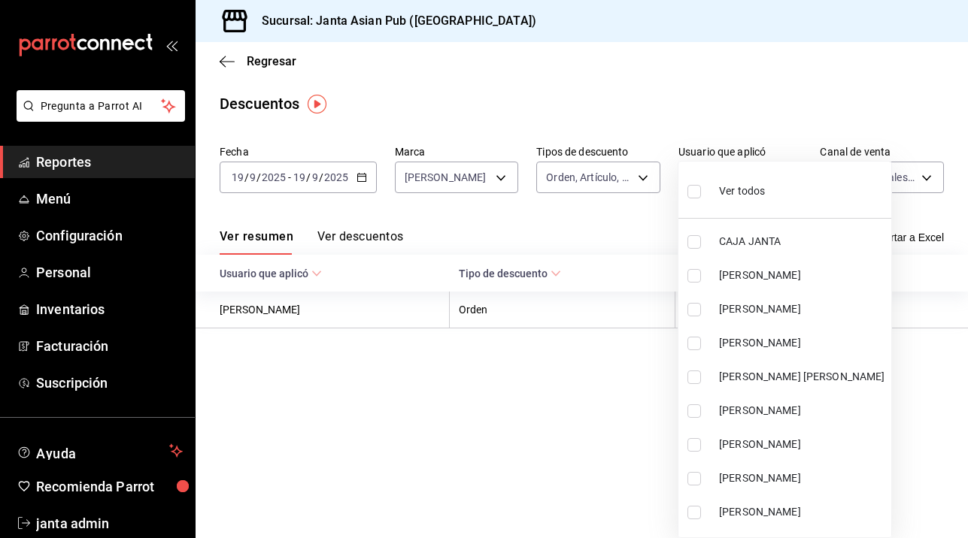
checkbox input "true"
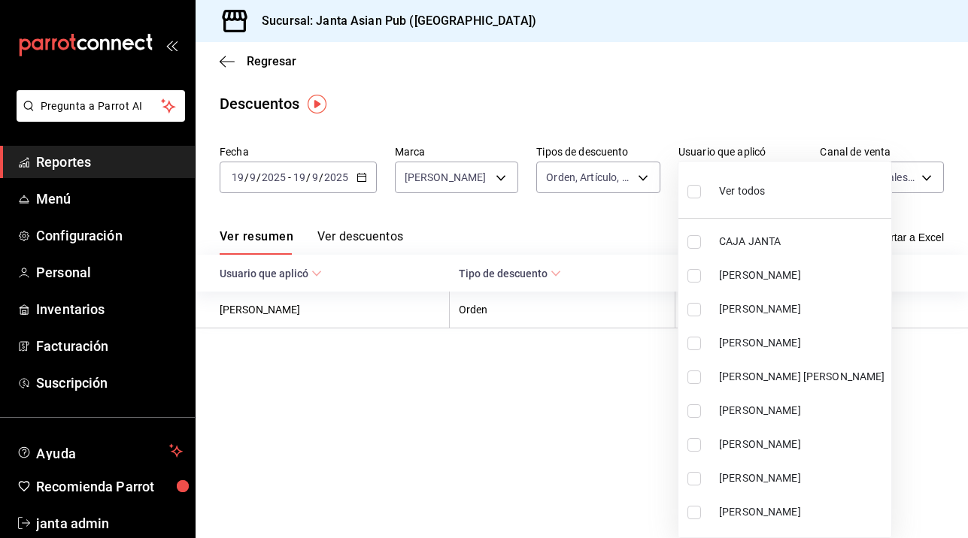
checkbox input "true"
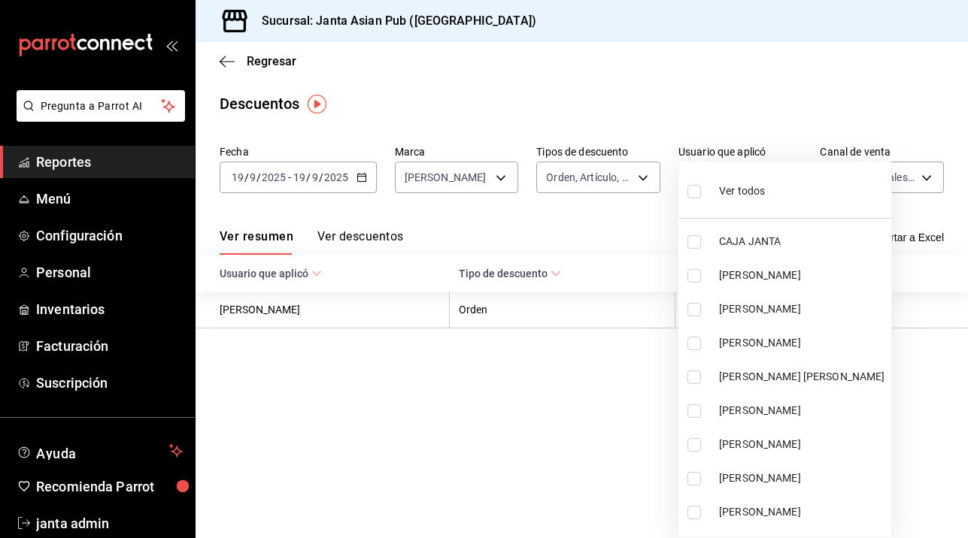
checkbox input "true"
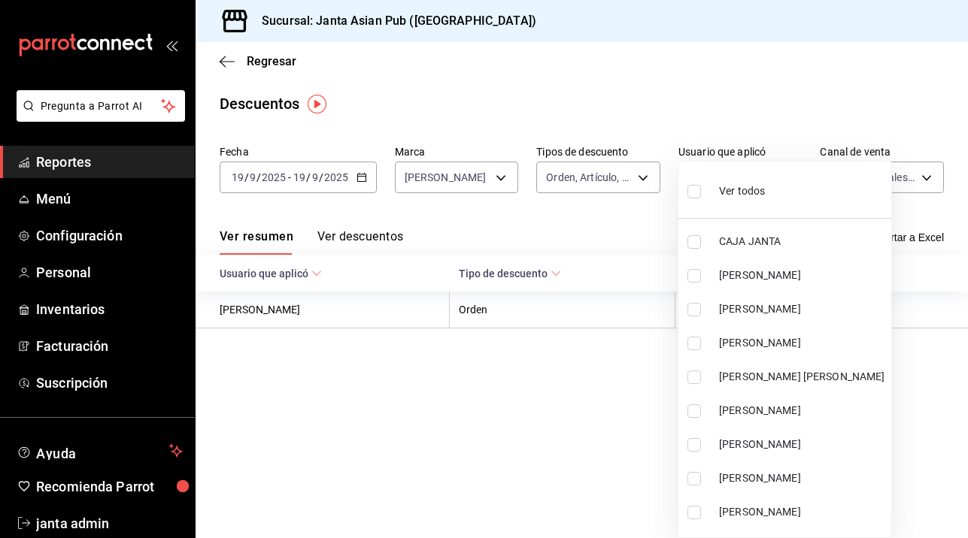
checkbox input "true"
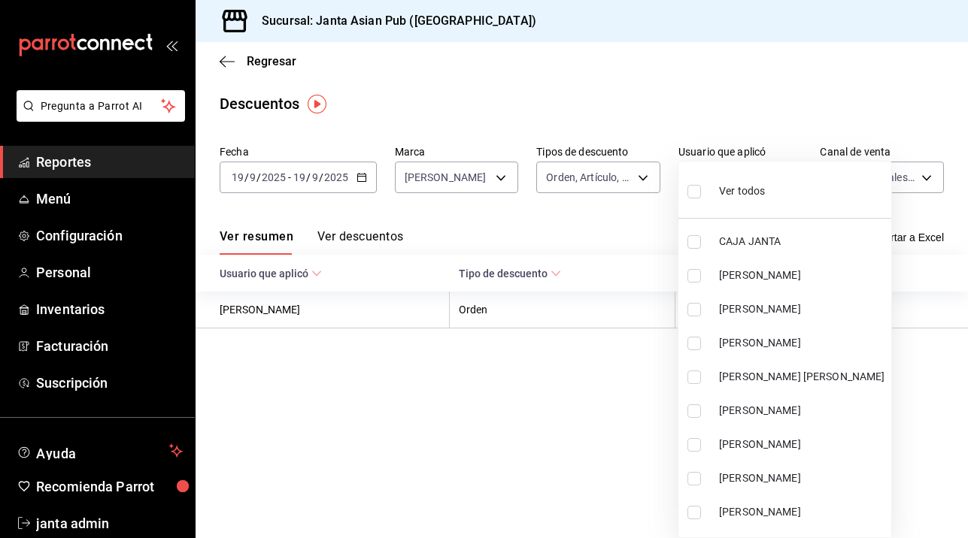
checkbox input "true"
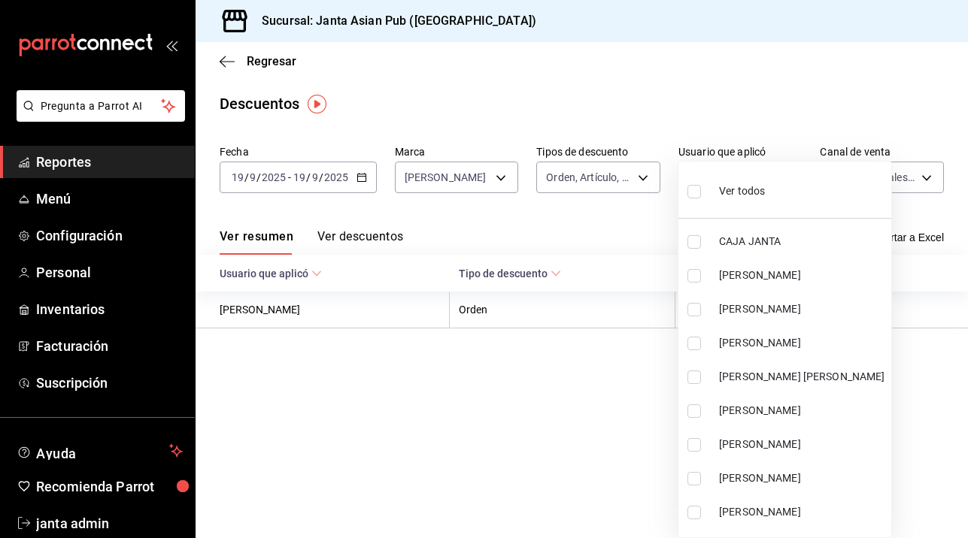
checkbox input "true"
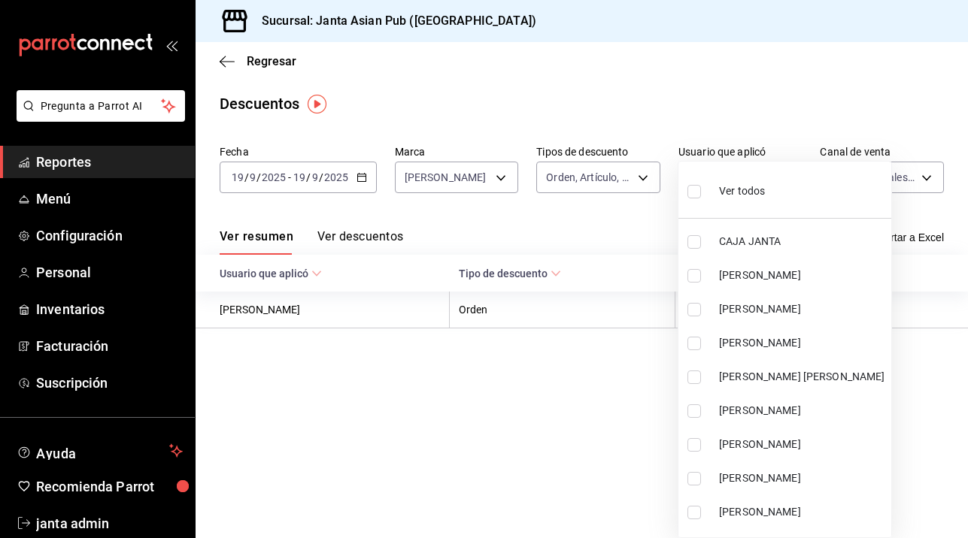
checkbox input "true"
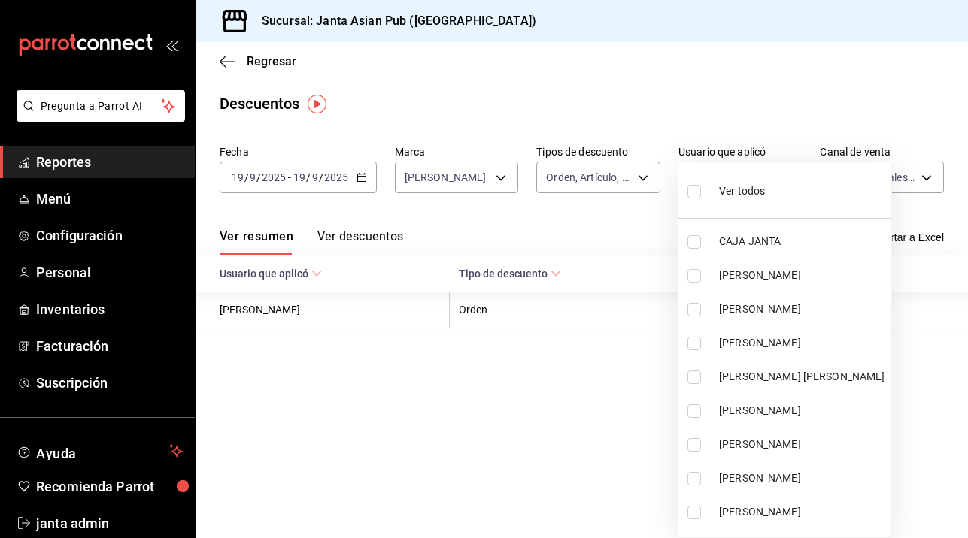
checkbox input "true"
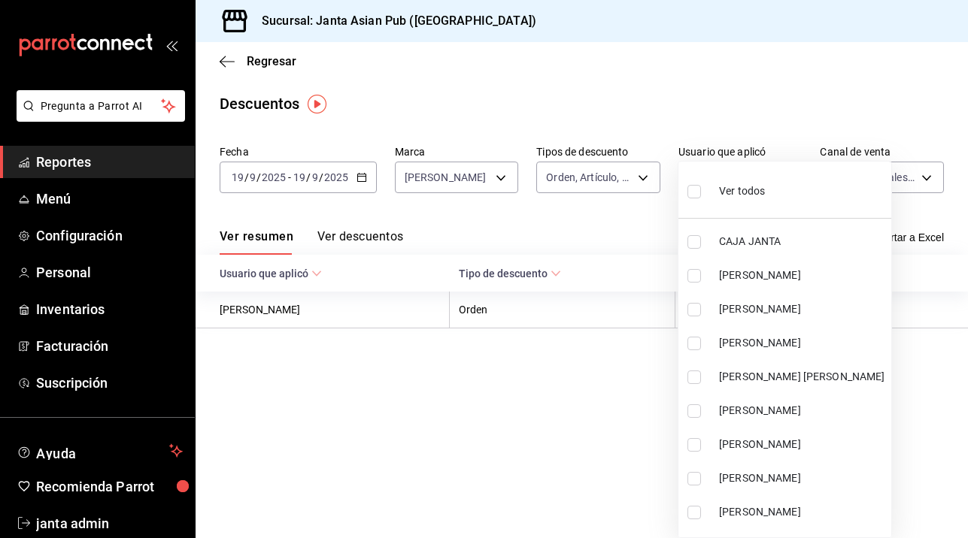
checkbox input "true"
click at [811, 114] on div at bounding box center [484, 269] width 968 height 538
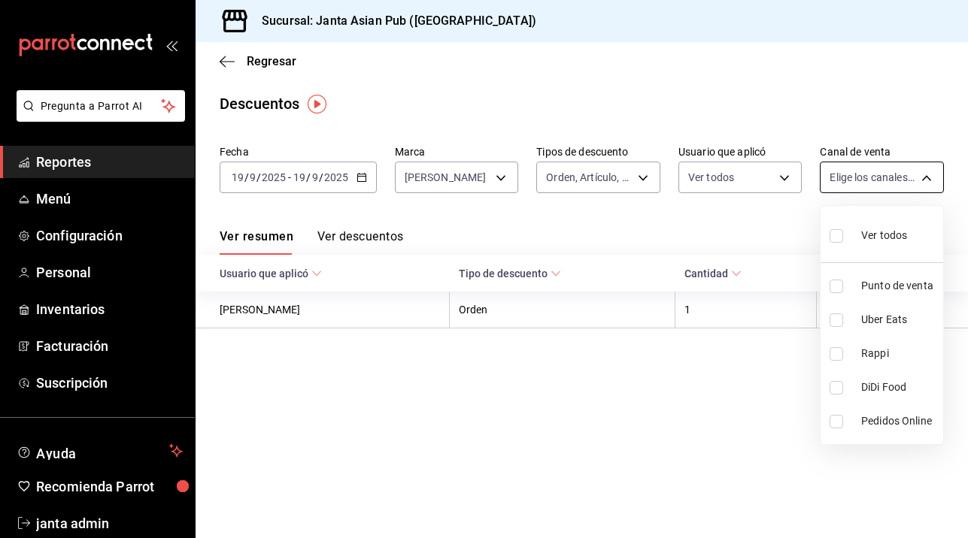
click at [930, 180] on body "Pregunta a Parrot AI Reportes Menú Configuración Personal Inventarios Facturaci…" at bounding box center [484, 269] width 968 height 538
click at [833, 234] on input "checkbox" at bounding box center [836, 236] width 14 height 14
checkbox input "true"
type input "PARROT,UBER_EATS,RAPPI,DIDI_FOOD,ONLINE"
checkbox input "true"
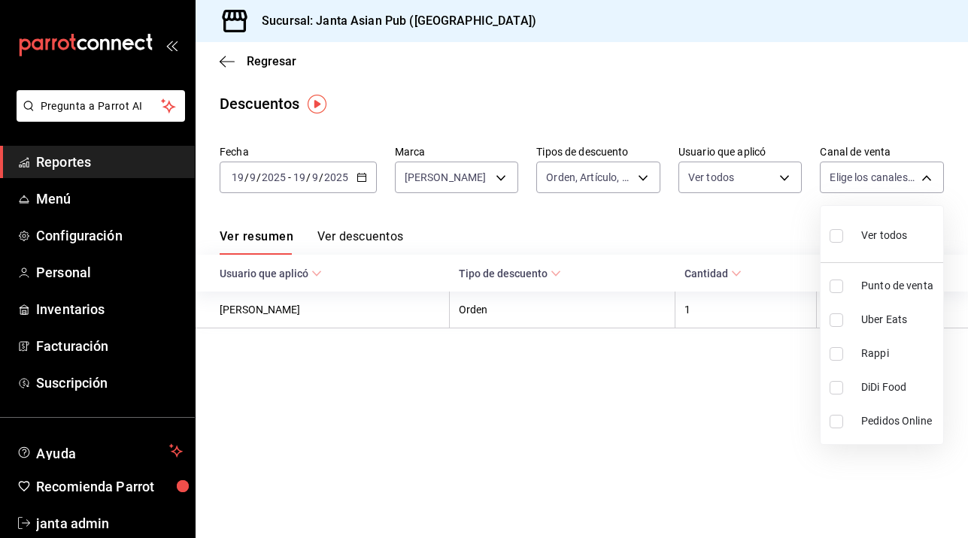
checkbox input "true"
click at [644, 204] on div at bounding box center [484, 269] width 968 height 538
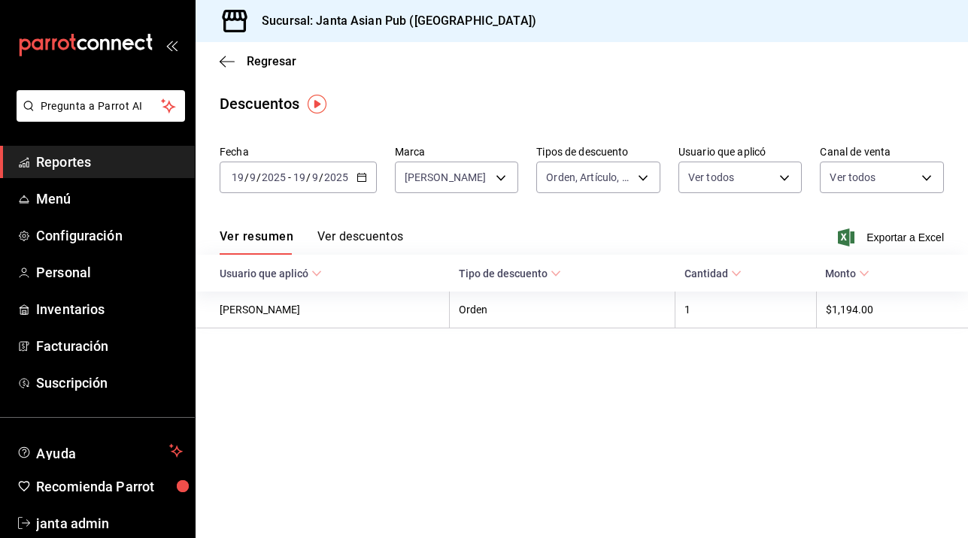
click at [333, 235] on button "Ver descuentos" at bounding box center [360, 242] width 86 height 26
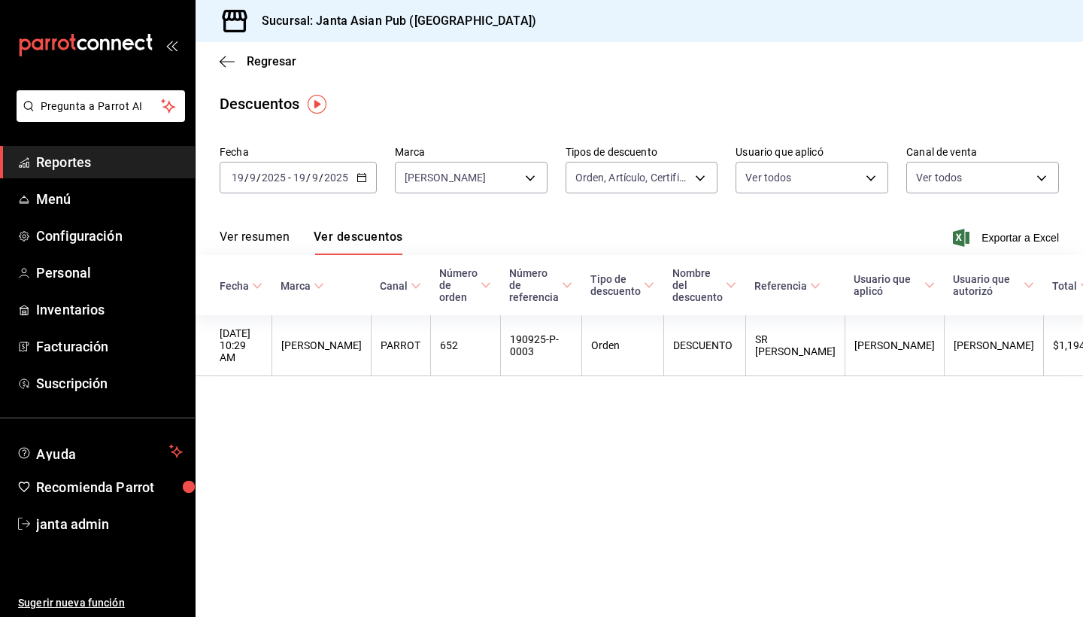
click at [60, 165] on span "Reportes" at bounding box center [109, 162] width 147 height 20
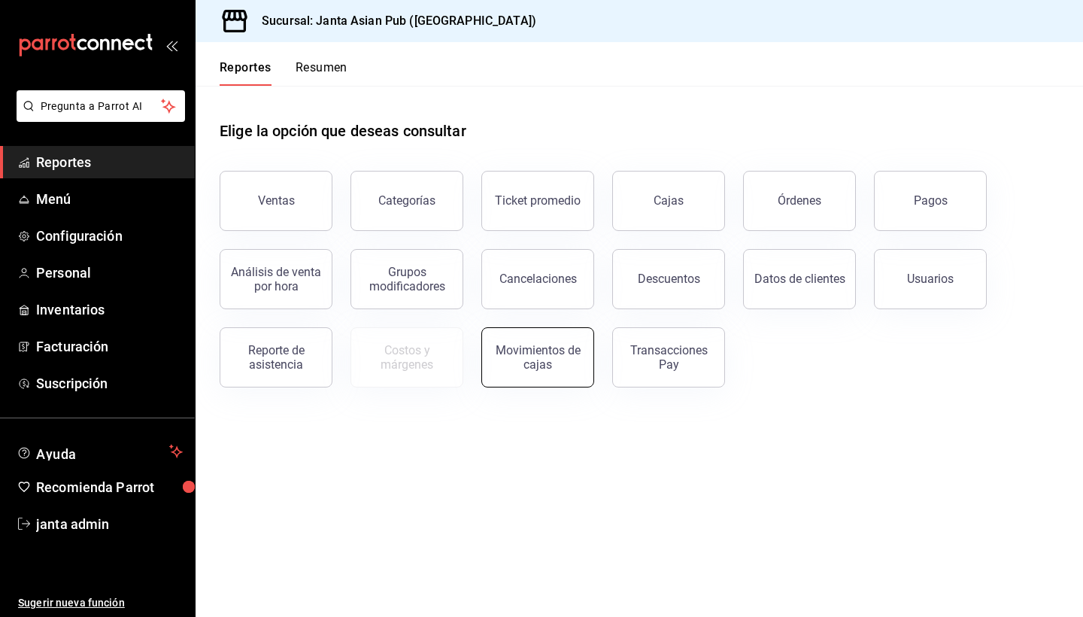
click at [534, 375] on button "Movimientos de cajas" at bounding box center [537, 357] width 113 height 60
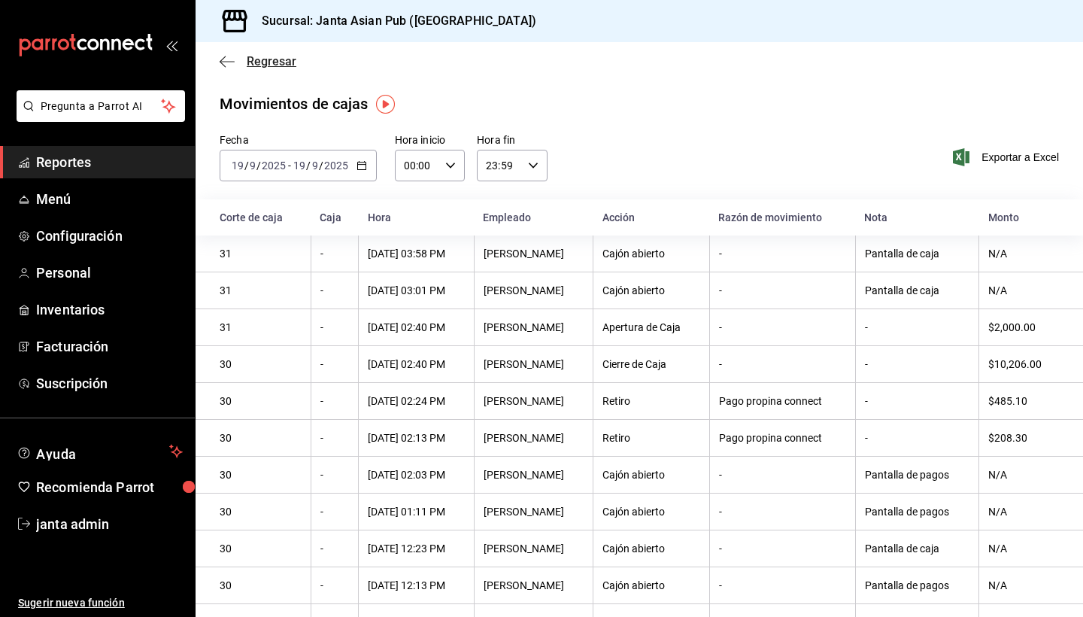
click at [259, 62] on span "Regresar" at bounding box center [272, 61] width 50 height 14
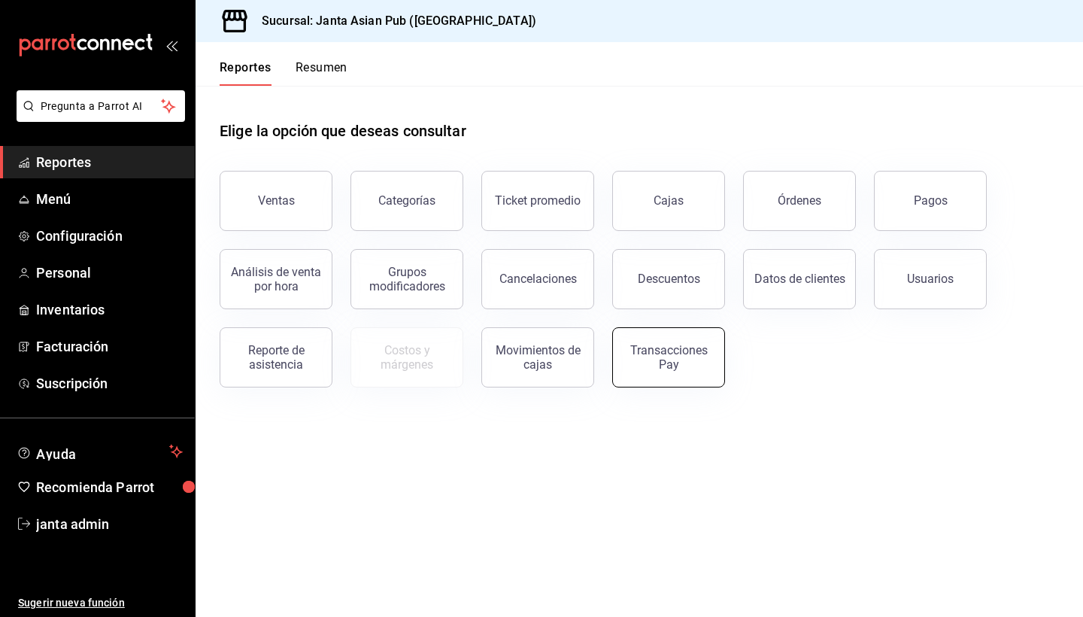
click at [705, 374] on button "Transacciones Pay" at bounding box center [668, 357] width 113 height 60
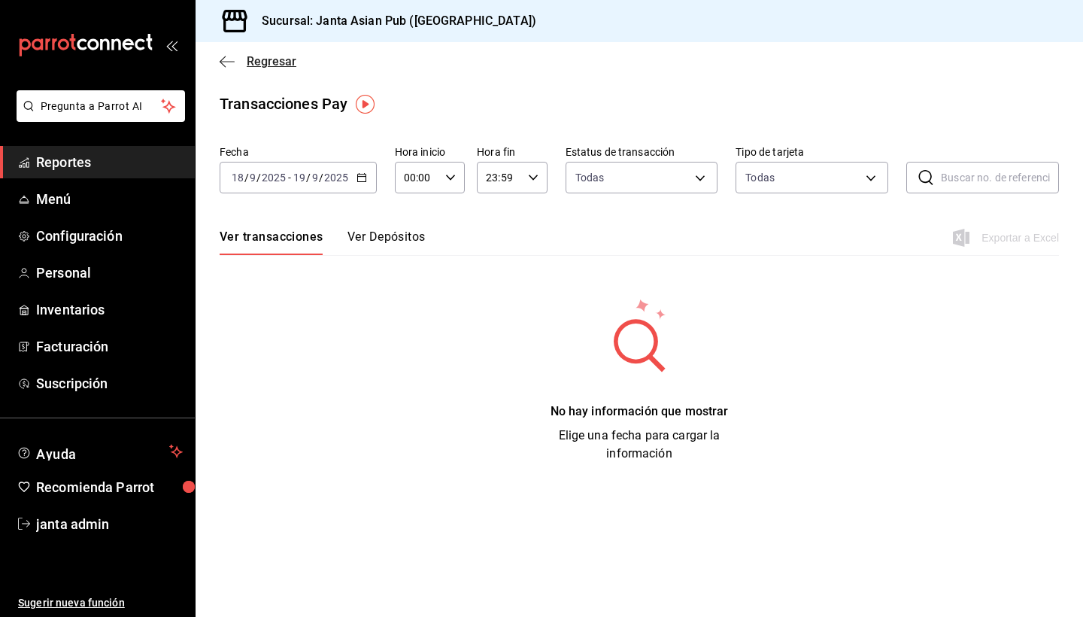
click at [262, 64] on span "Regresar" at bounding box center [272, 61] width 50 height 14
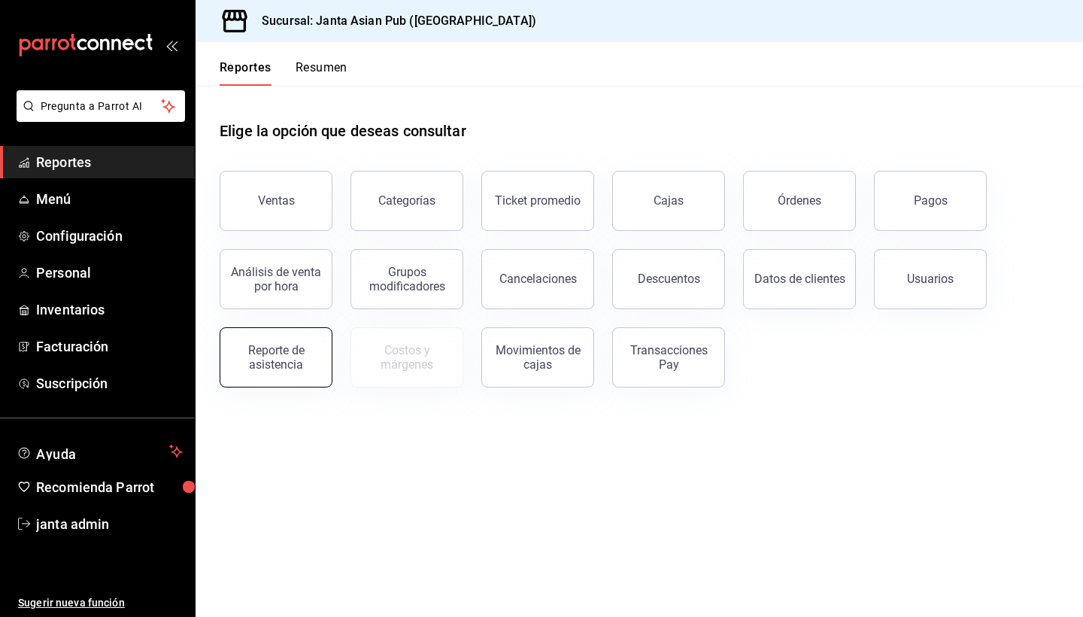
click at [281, 372] on button "Reporte de asistencia" at bounding box center [276, 357] width 113 height 60
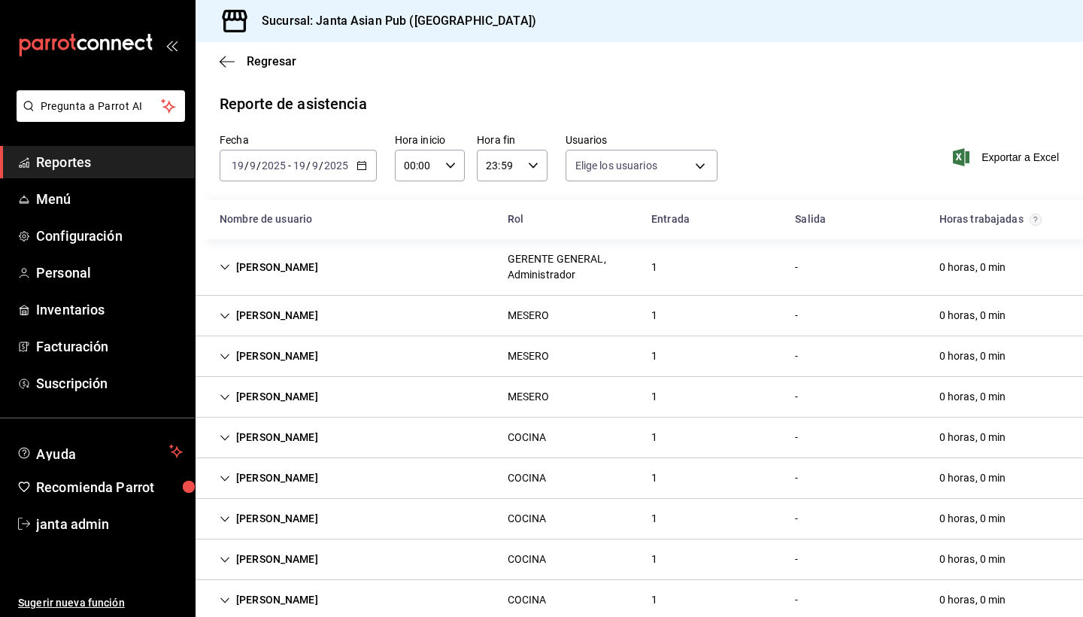
type input "0ce81fc3-f329-4ae3-8004-088a30f20492,1e181a7a-d990-4121-8841-349673544ea7,5189f…"
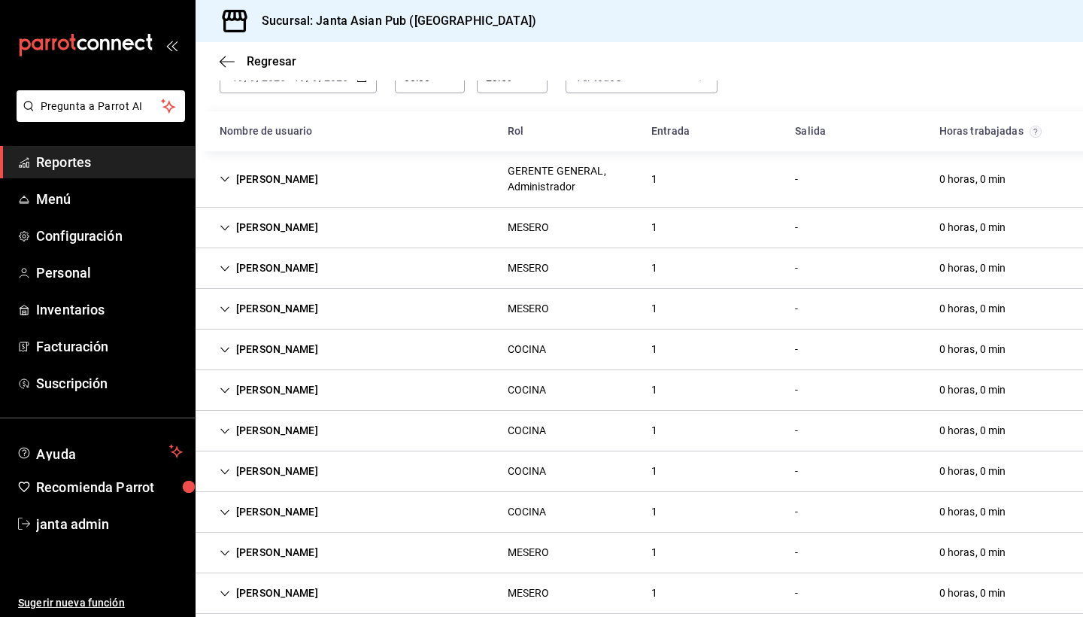
scroll to position [112, 0]
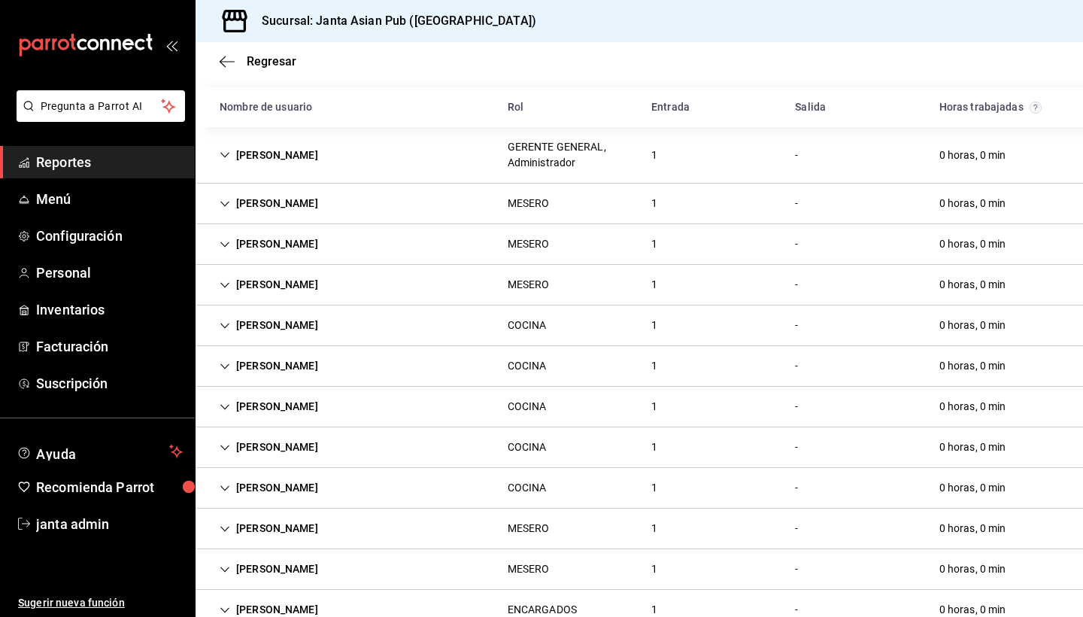
click at [220, 154] on icon "Cell" at bounding box center [225, 155] width 11 height 11
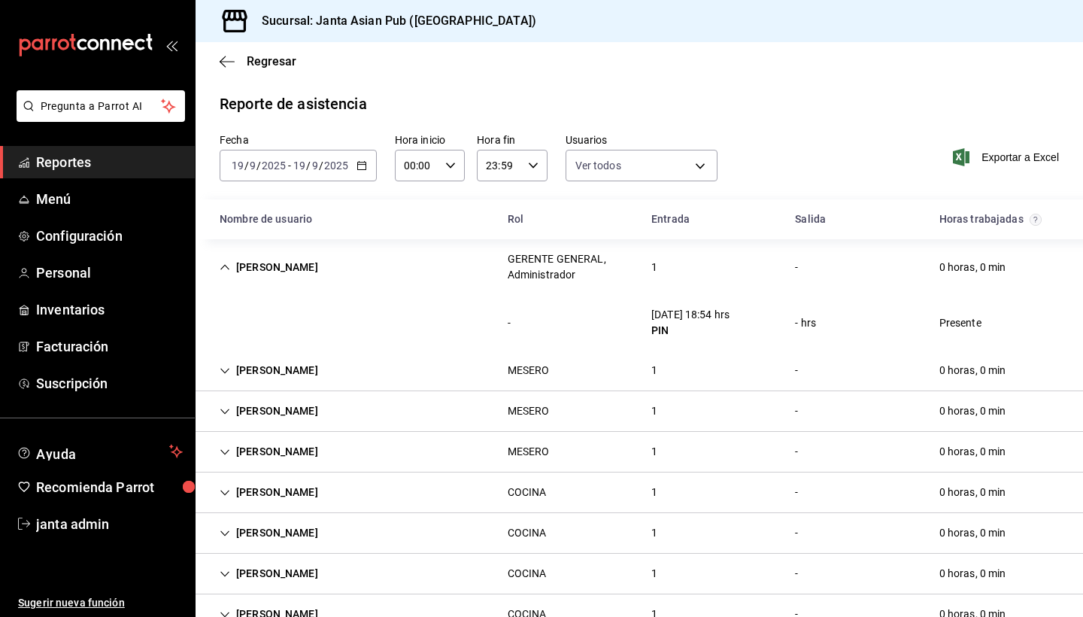
scroll to position [0, 0]
click at [226, 262] on icon "Cell" at bounding box center [225, 267] width 11 height 11
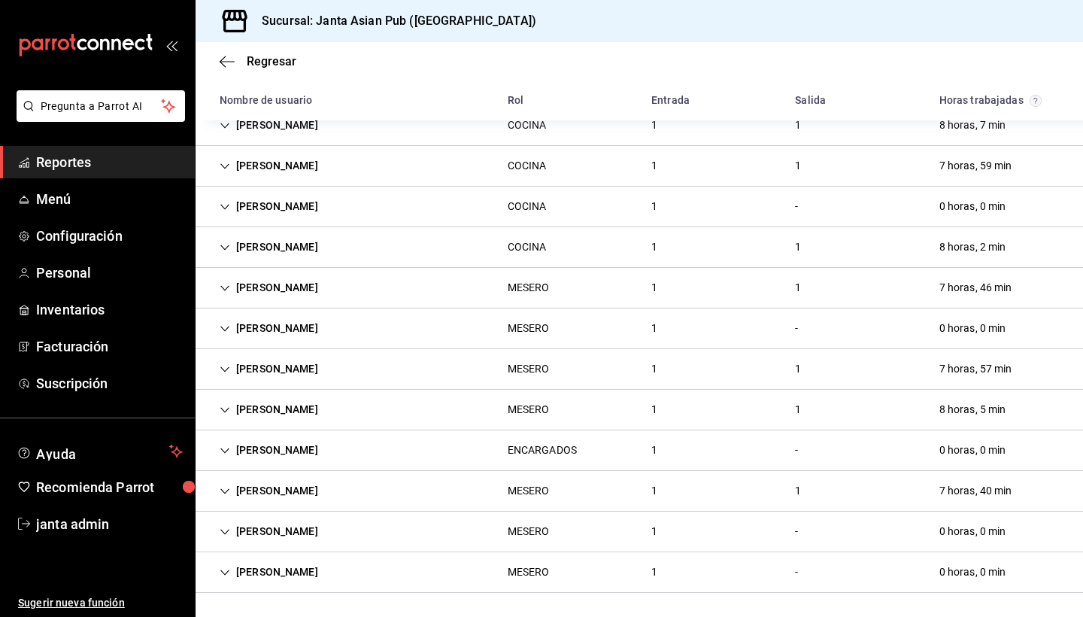
scroll to position [759, 0]
click at [217, 451] on div "GERARDO MEZA" at bounding box center [269, 450] width 123 height 28
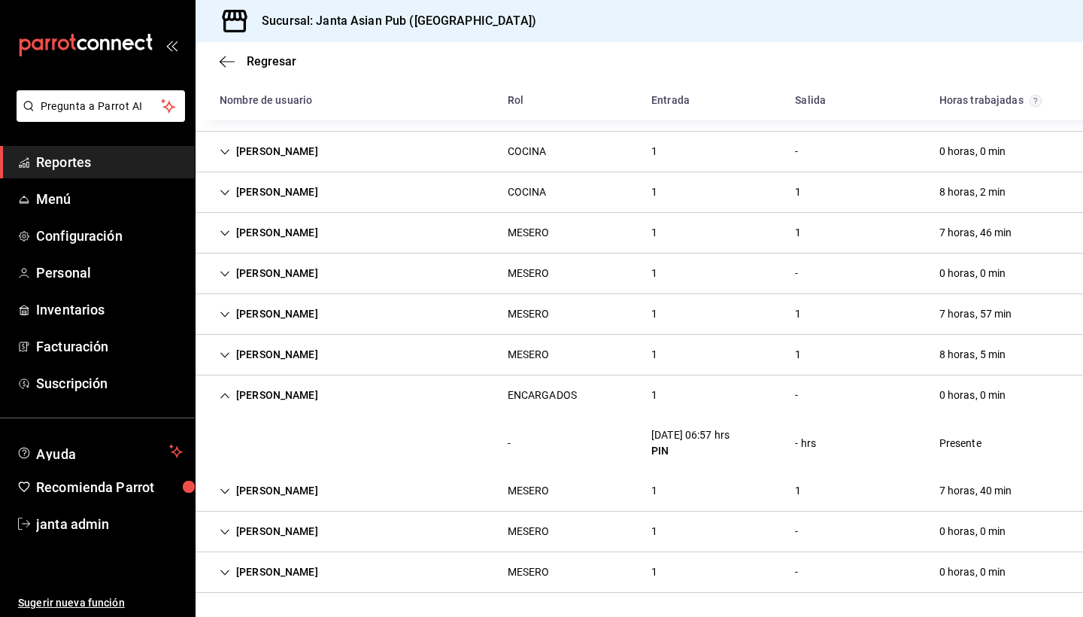
scroll to position [814, 0]
click at [287, 487] on div "ANTONIO SAVIN" at bounding box center [269, 491] width 123 height 28
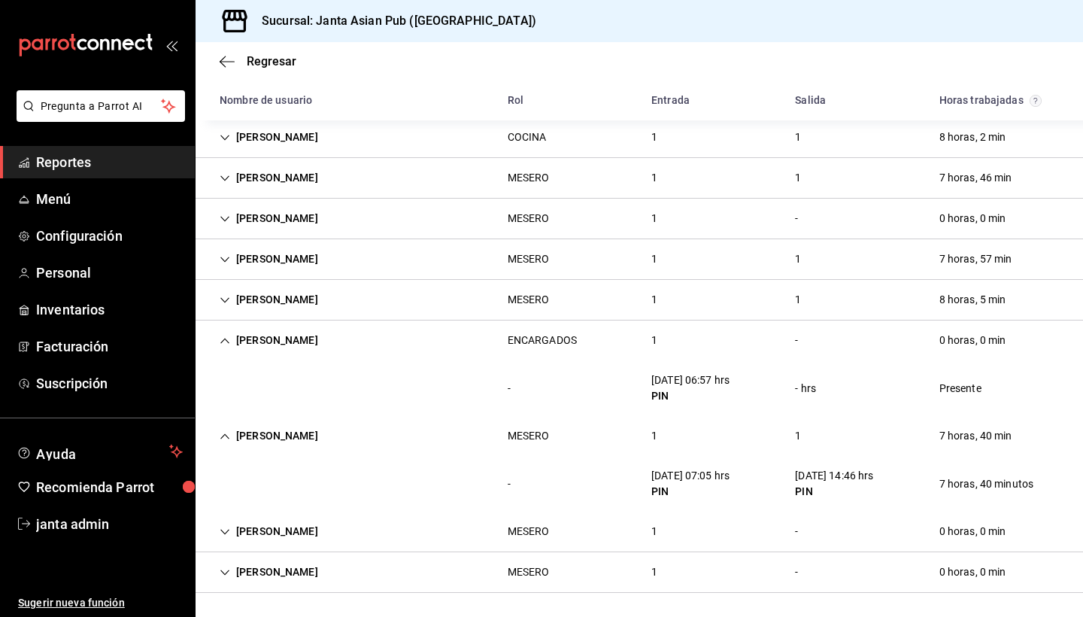
scroll to position [869, 0]
click at [229, 432] on icon "Cell" at bounding box center [225, 436] width 11 height 11
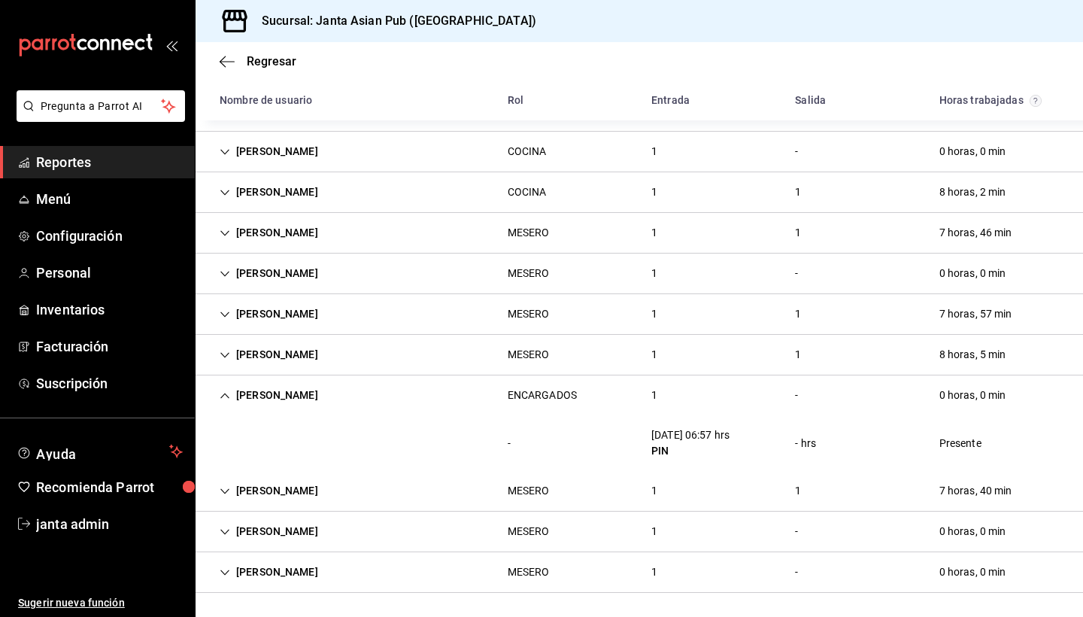
scroll to position [814, 0]
click at [227, 392] on icon "Cell" at bounding box center [225, 395] width 11 height 11
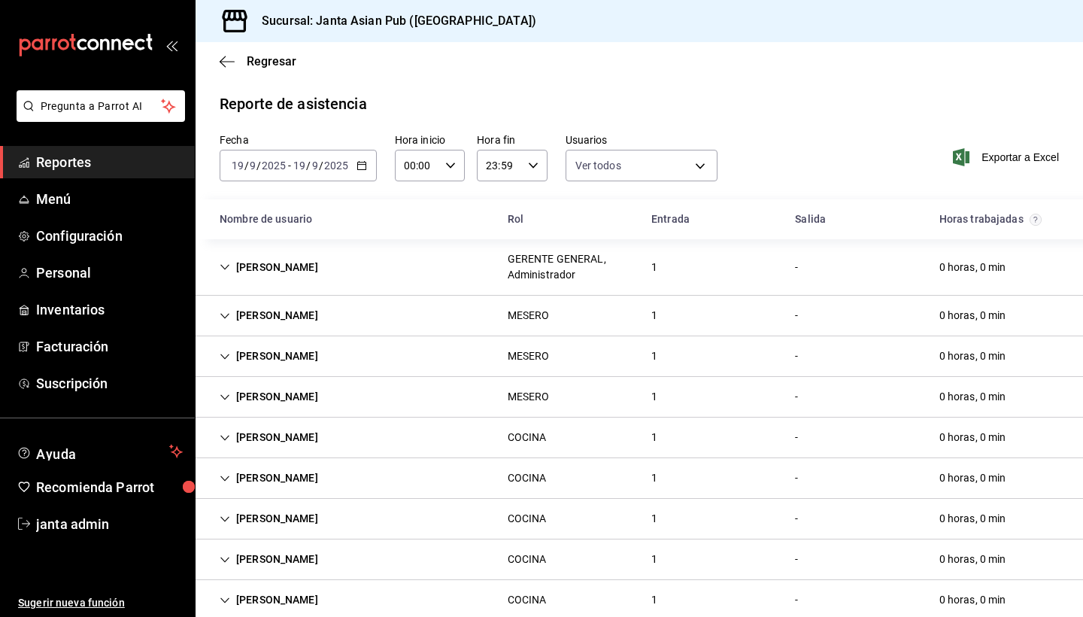
scroll to position [0, 0]
click at [266, 65] on span "Regresar" at bounding box center [272, 61] width 50 height 14
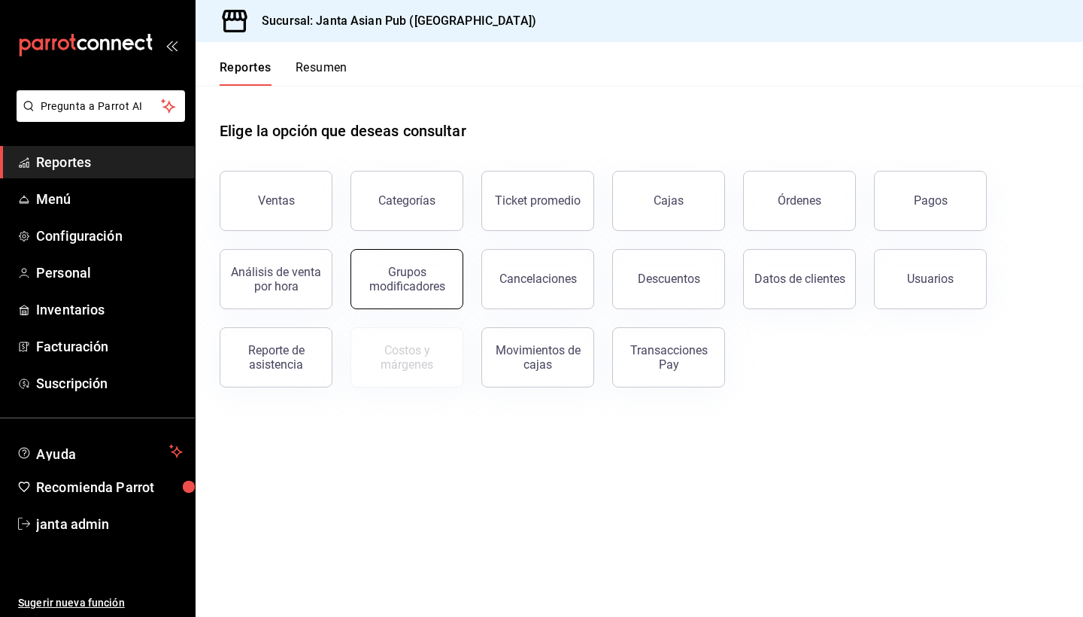
click at [369, 296] on button "Grupos modificadores" at bounding box center [406, 279] width 113 height 60
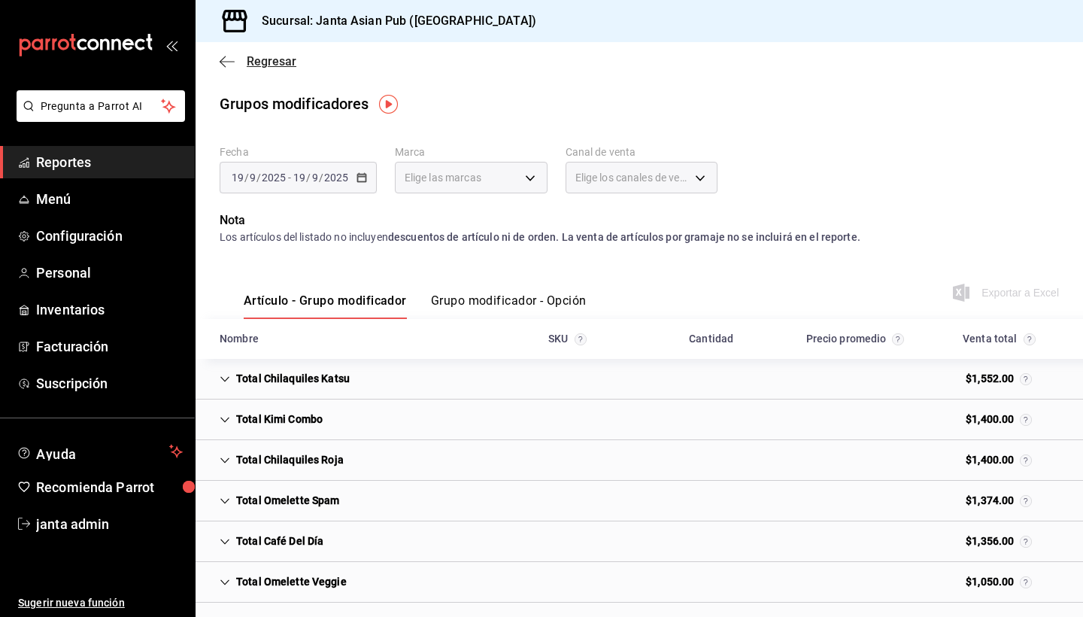
click at [261, 59] on span "Regresar" at bounding box center [272, 61] width 50 height 14
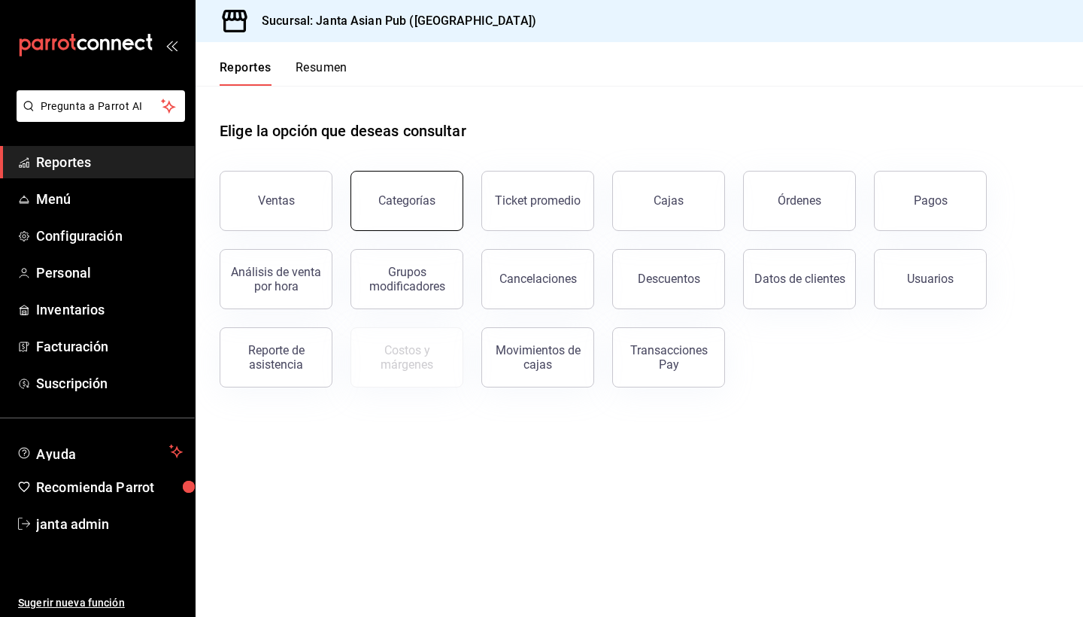
click at [458, 209] on div "Categorías" at bounding box center [397, 192] width 131 height 78
click at [441, 213] on button "Categorías" at bounding box center [406, 201] width 113 height 60
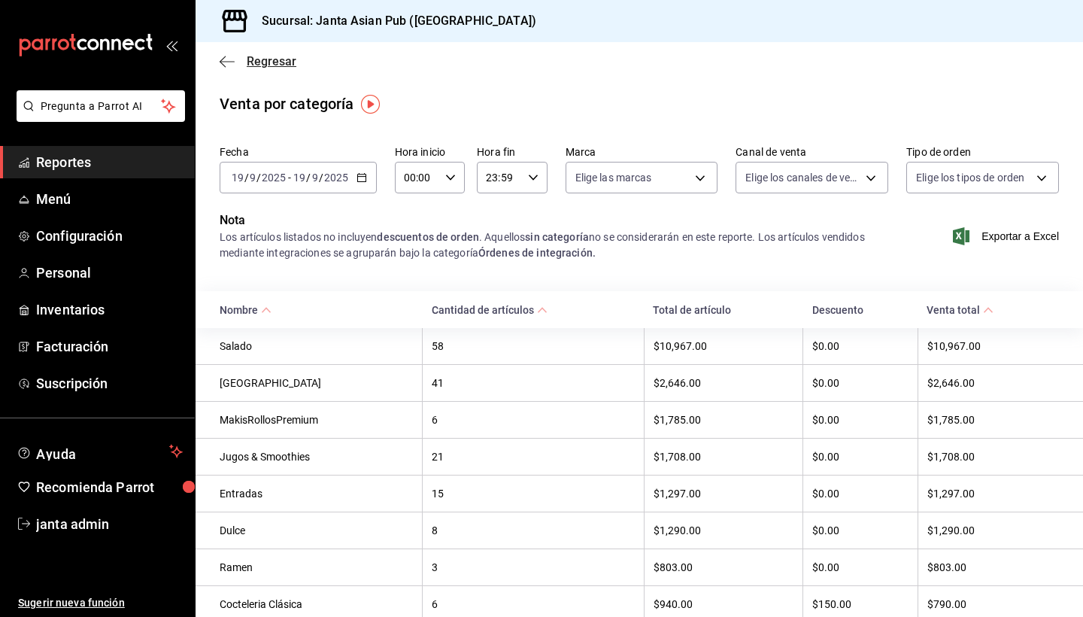
click at [233, 59] on icon "button" at bounding box center [227, 62] width 15 height 14
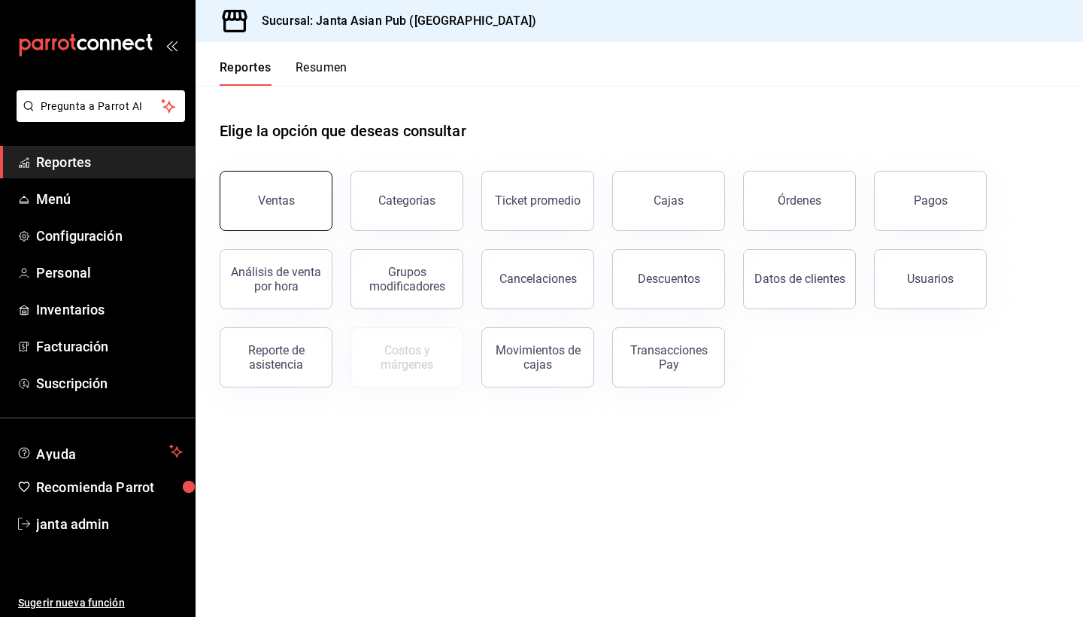
click at [291, 199] on div "Ventas" at bounding box center [276, 200] width 37 height 14
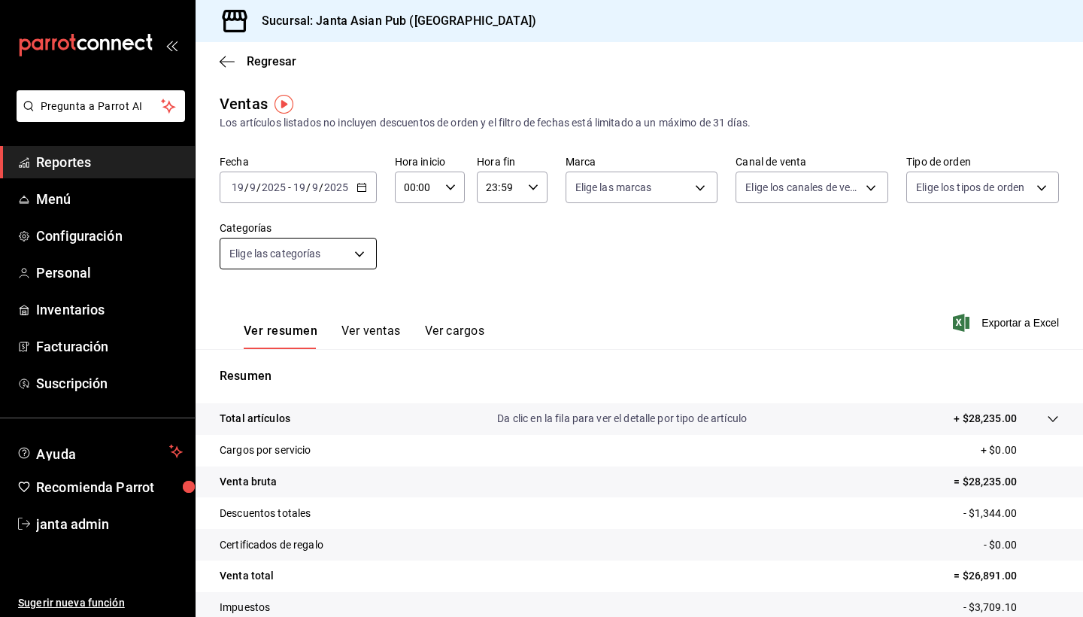
click at [359, 250] on body "Pregunta a Parrot AI Reportes Menú Configuración Personal Inventarios Facturaci…" at bounding box center [541, 308] width 1083 height 617
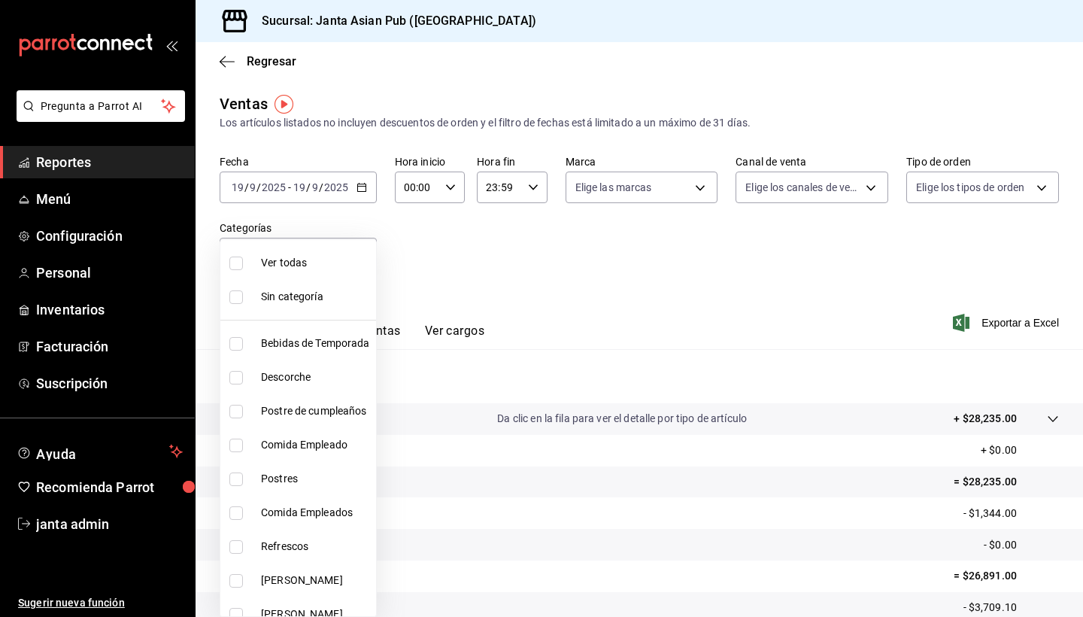
click at [553, 311] on div at bounding box center [541, 308] width 1083 height 617
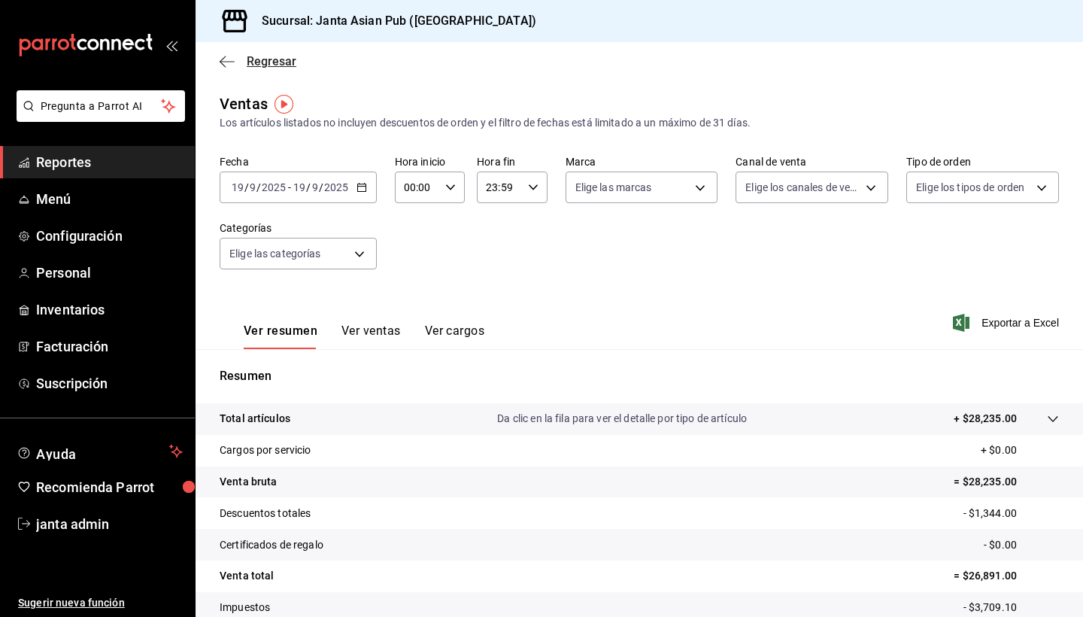
click at [264, 59] on span "Regresar" at bounding box center [272, 61] width 50 height 14
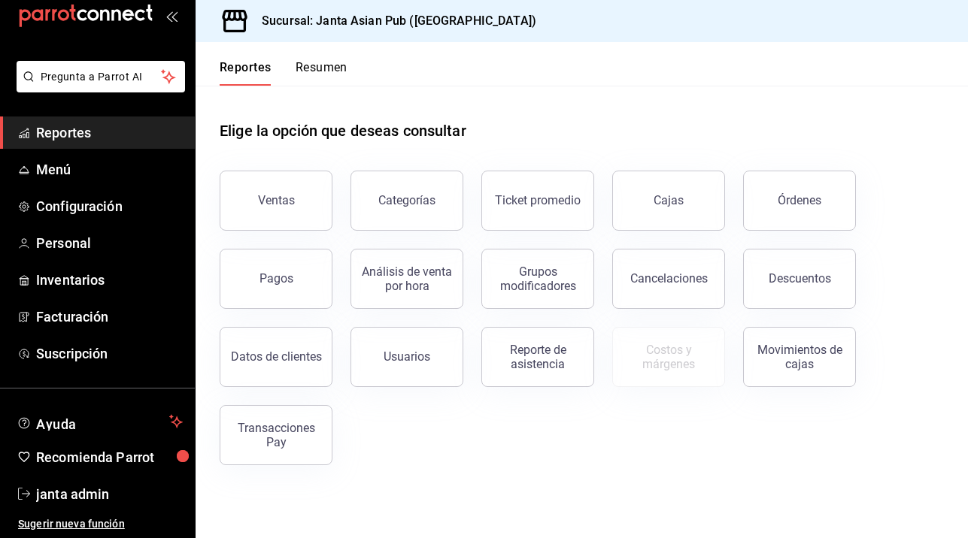
scroll to position [29, 0]
